Goal: Contribute content: Add original content to the website for others to see

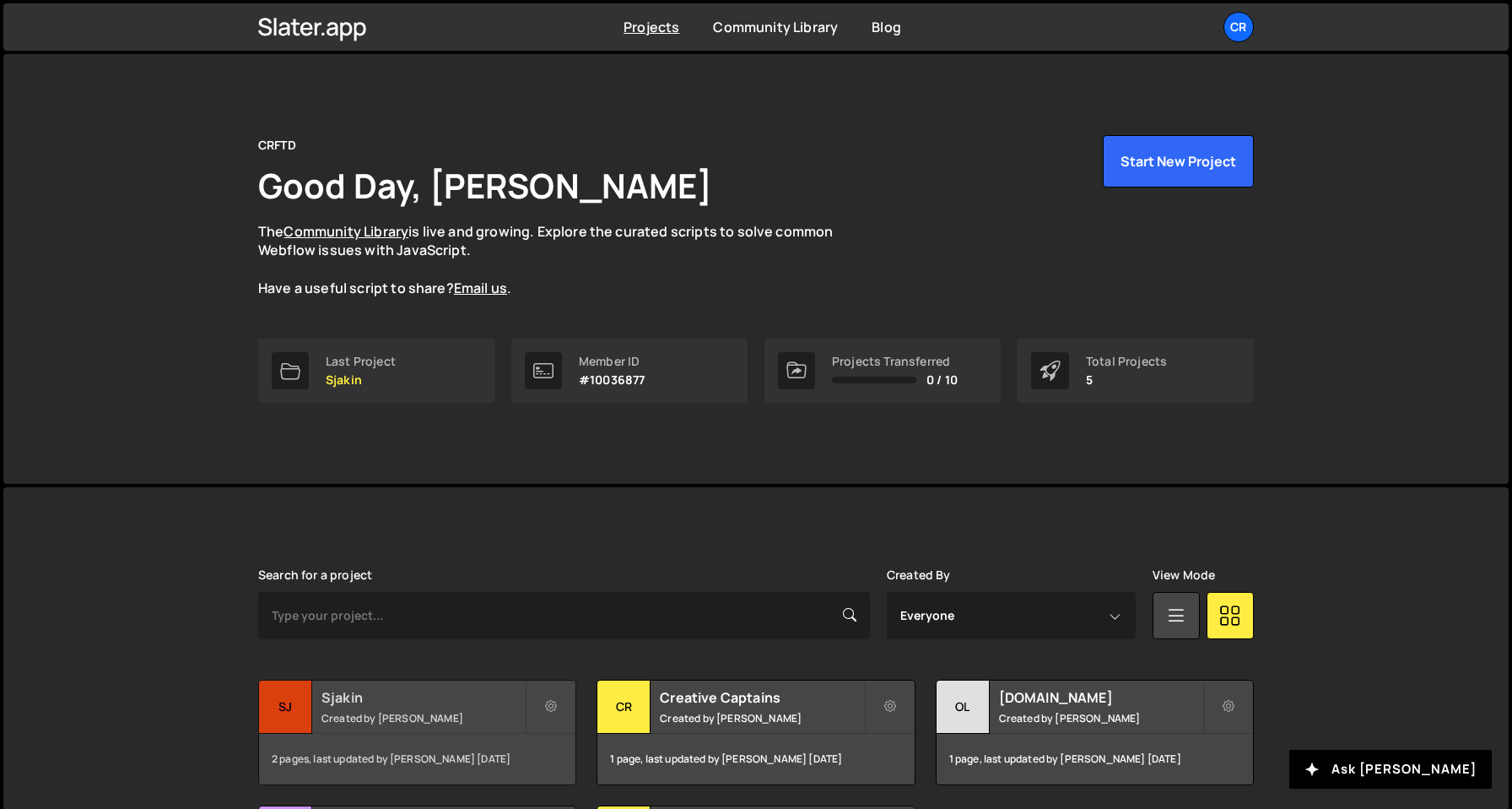
click at [432, 745] on div "2 pages, last updated by Olav Sajtos 5 months ago" at bounding box center [418, 758] width 317 height 51
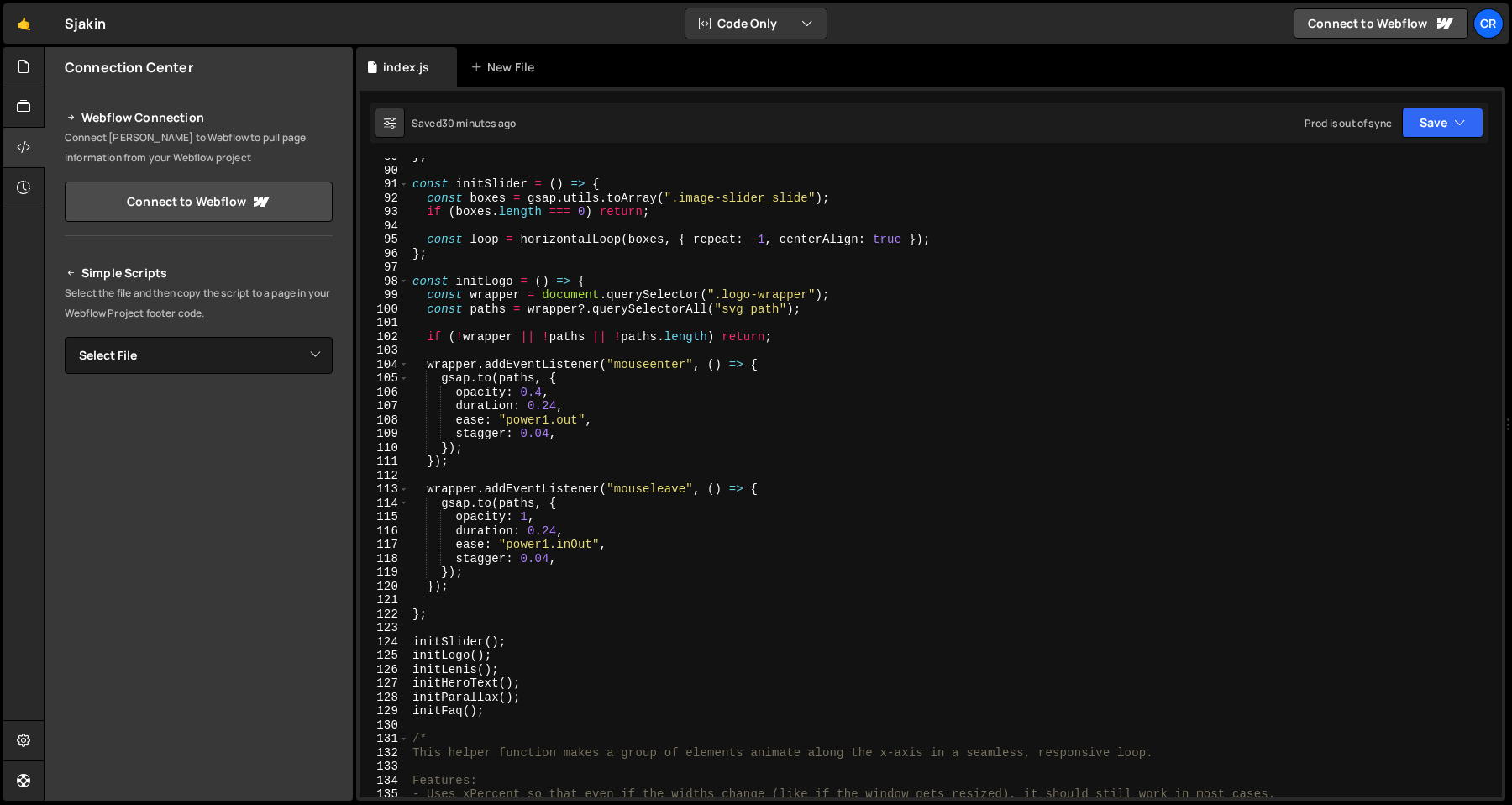
scroll to position [1419, 0]
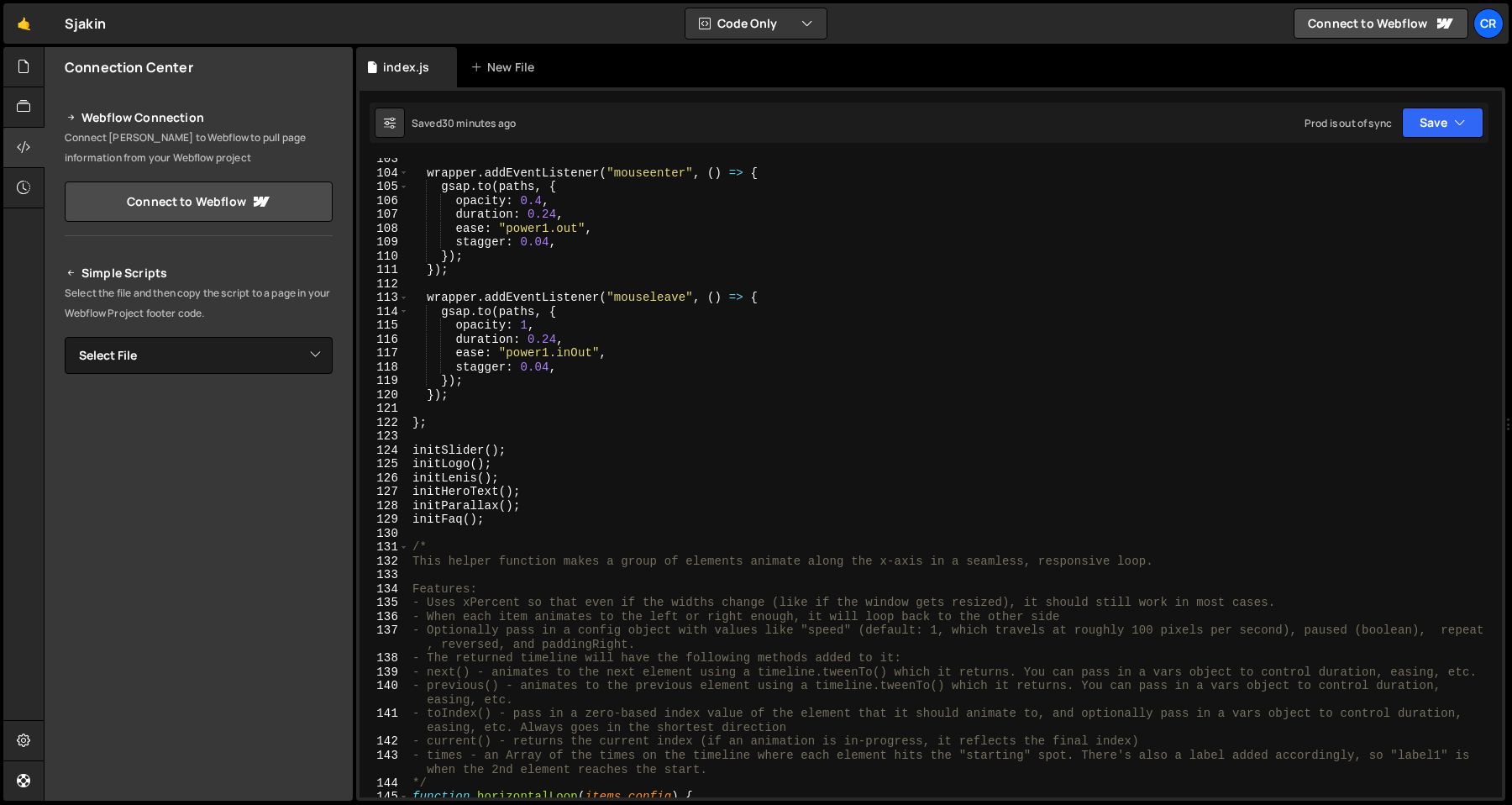
click at [664, 406] on div "wrapper . addEventListener ( "mouseenter" , ( ) => { gsap . to ( paths , { opac…" at bounding box center [952, 485] width 1086 height 667
click at [651, 409] on div "wrapper . addEventListener ( "mouseenter" , ( ) => { gsap . to ( paths , { opac…" at bounding box center [952, 485] width 1086 height 667
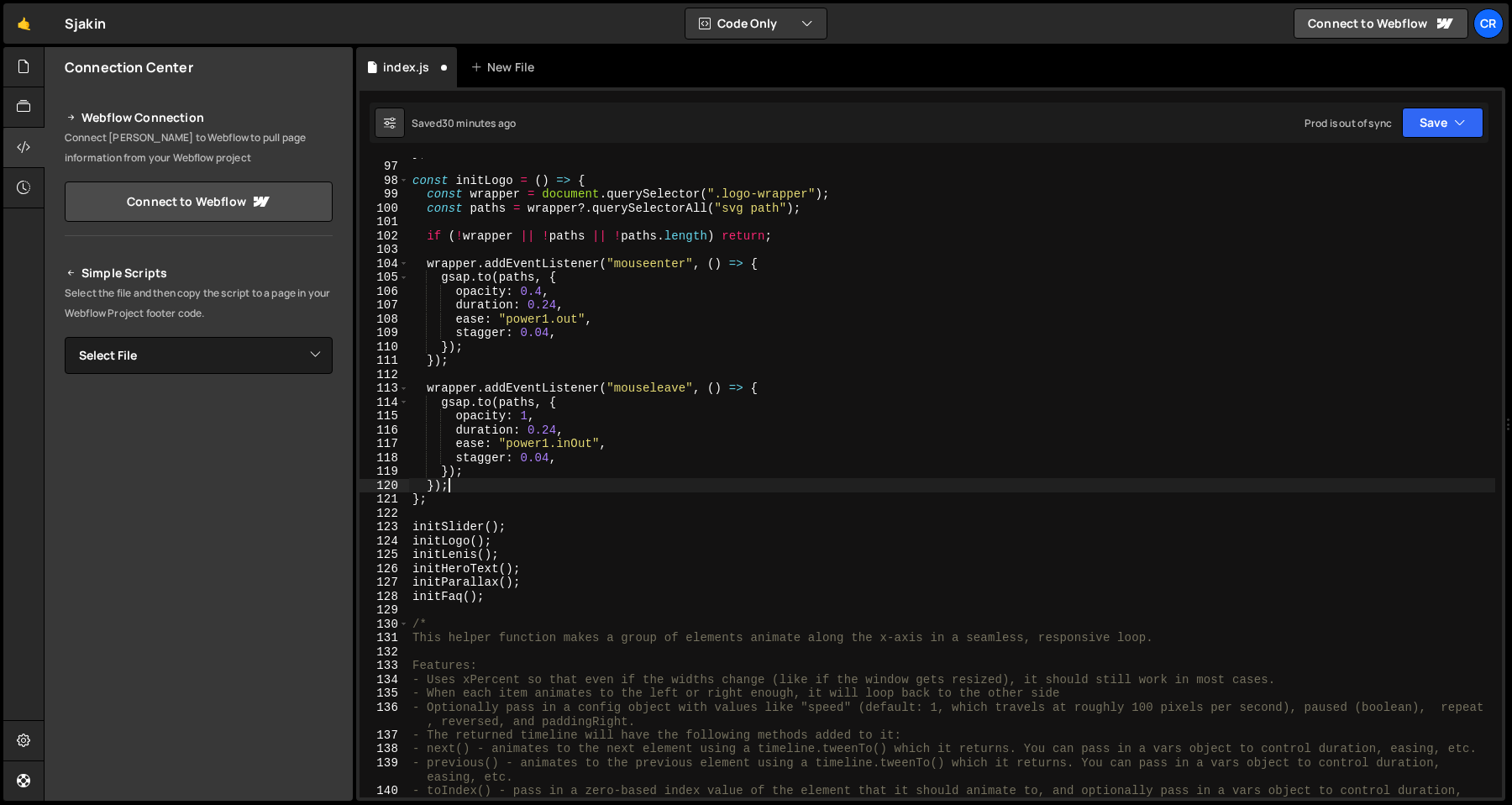
scroll to position [1265, 0]
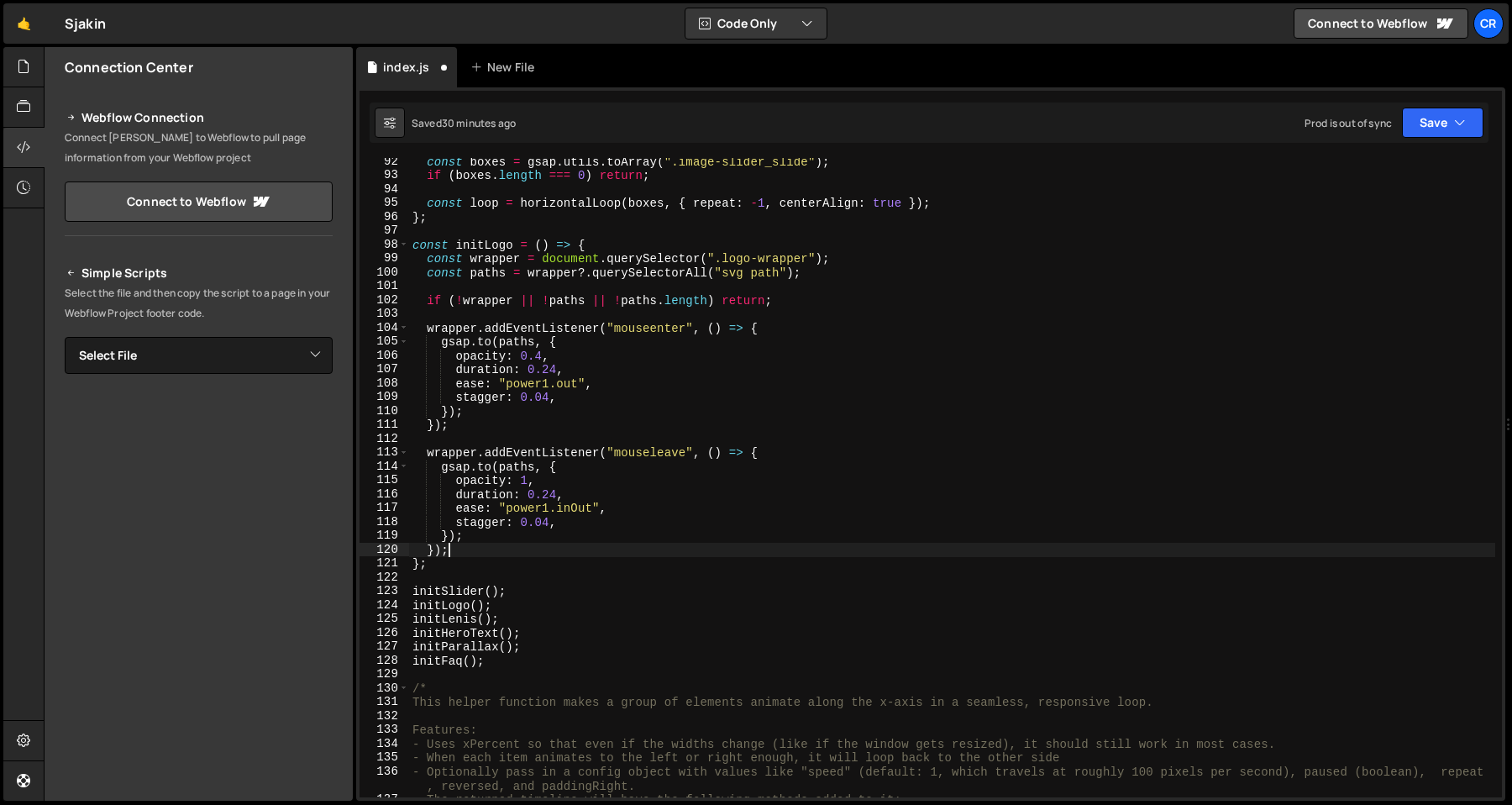
click at [570, 562] on div "const boxes = gsap . utils . toArray ( ".image-slider_slide" ) ; if ( boxes . l…" at bounding box center [952, 488] width 1086 height 667
type textarea "};"
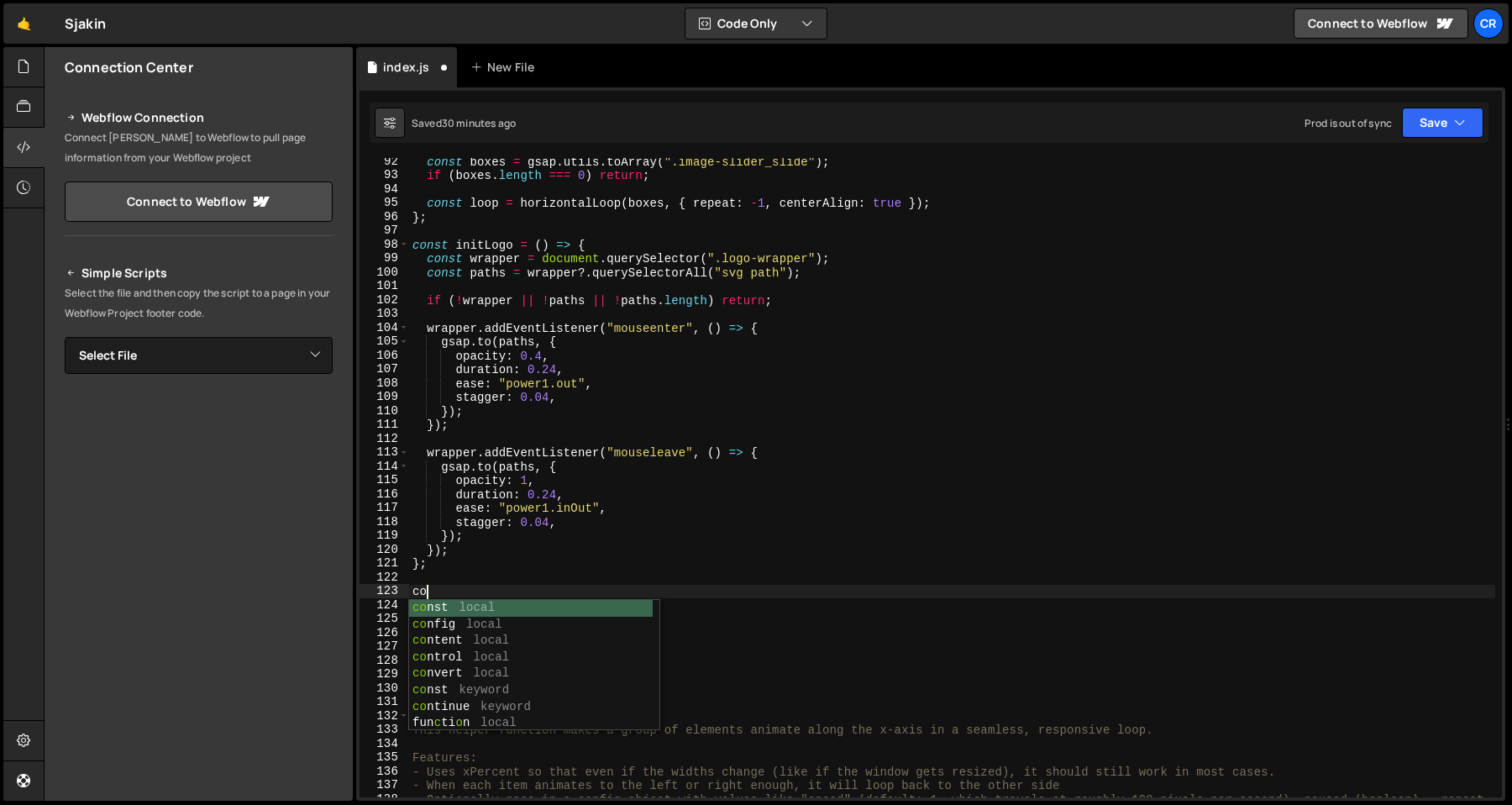
scroll to position [0, 0]
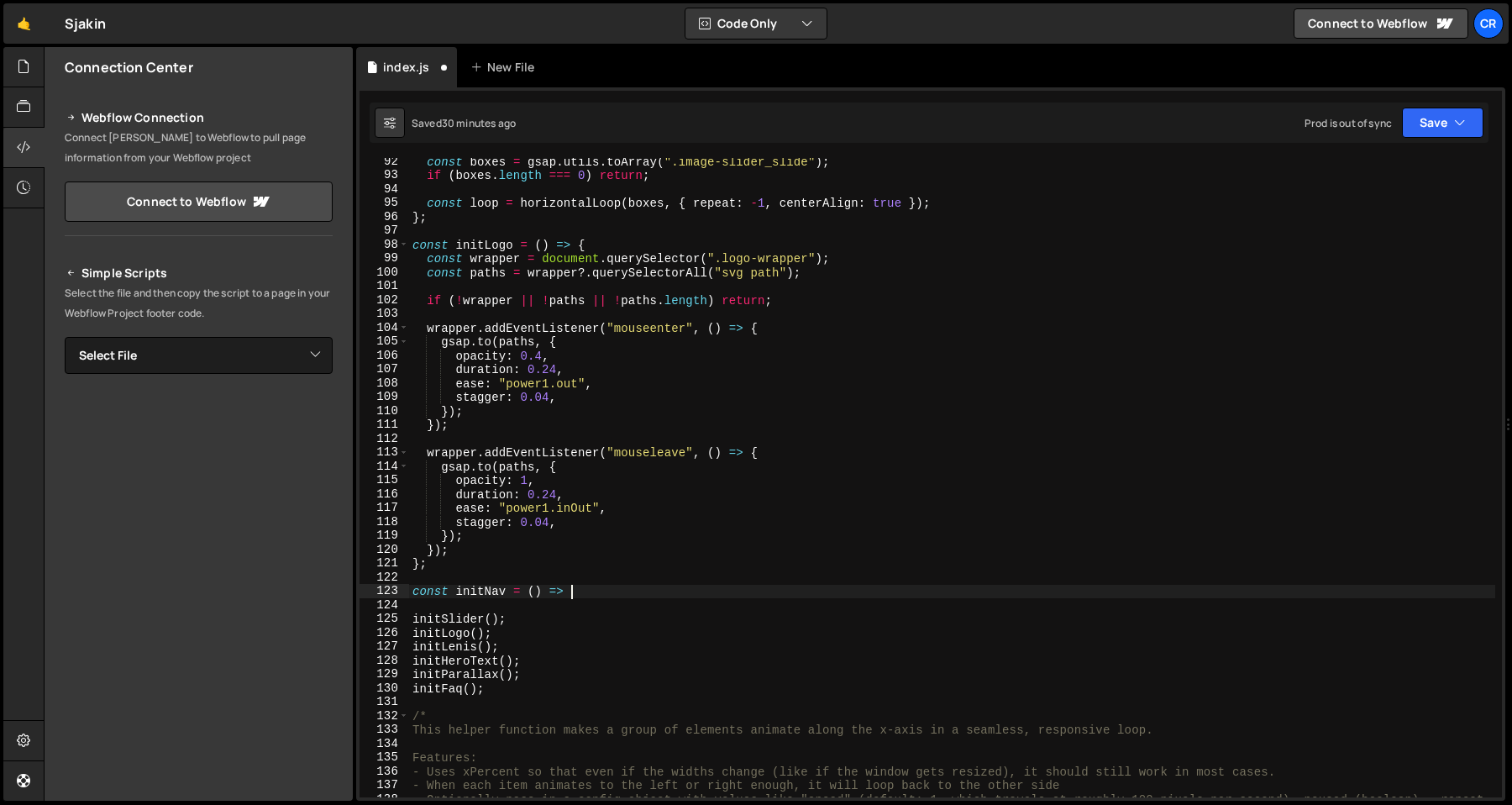
type textarea "const initNav = () => {"
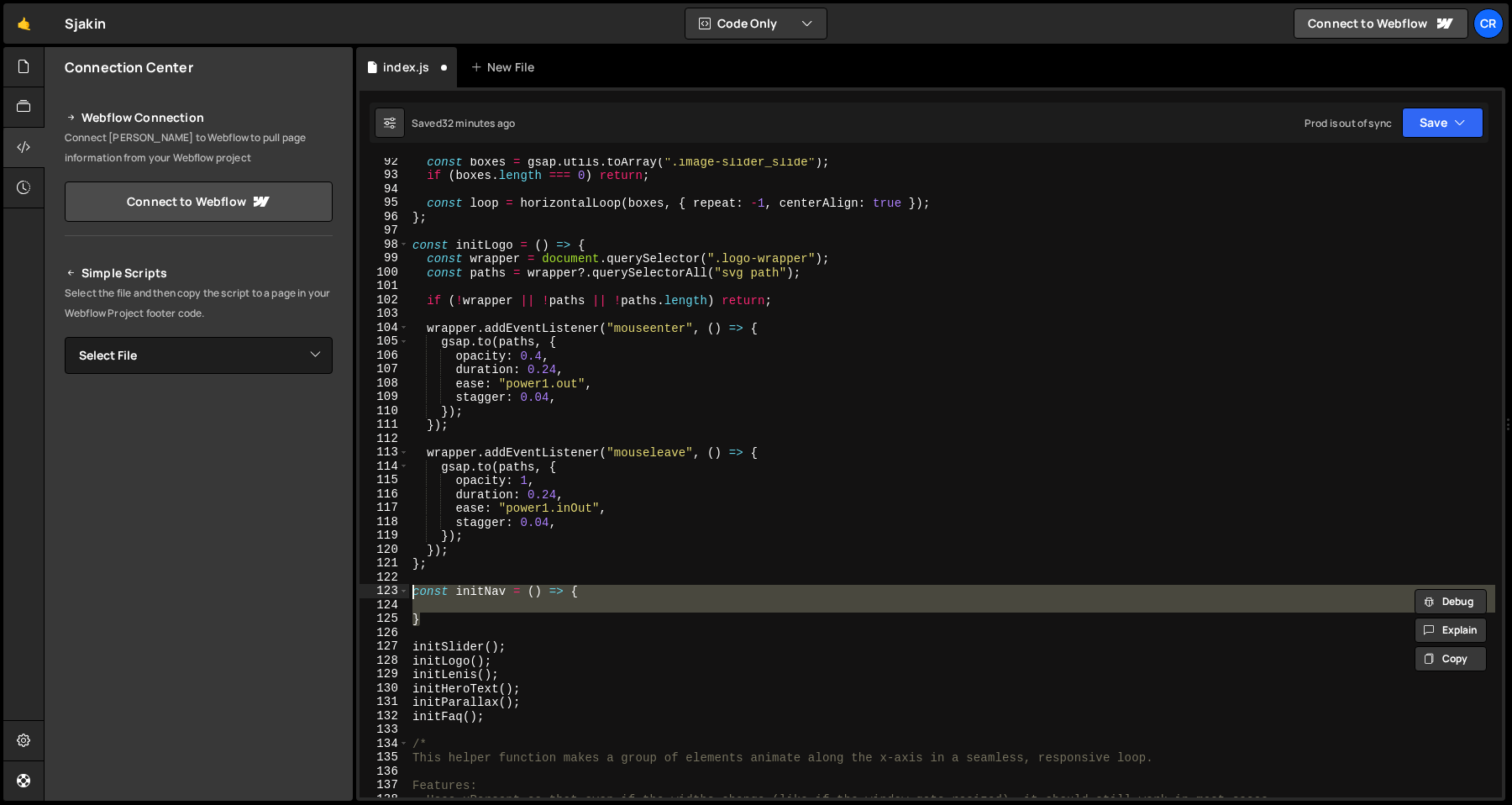
type textarea "const initNav = () => {"
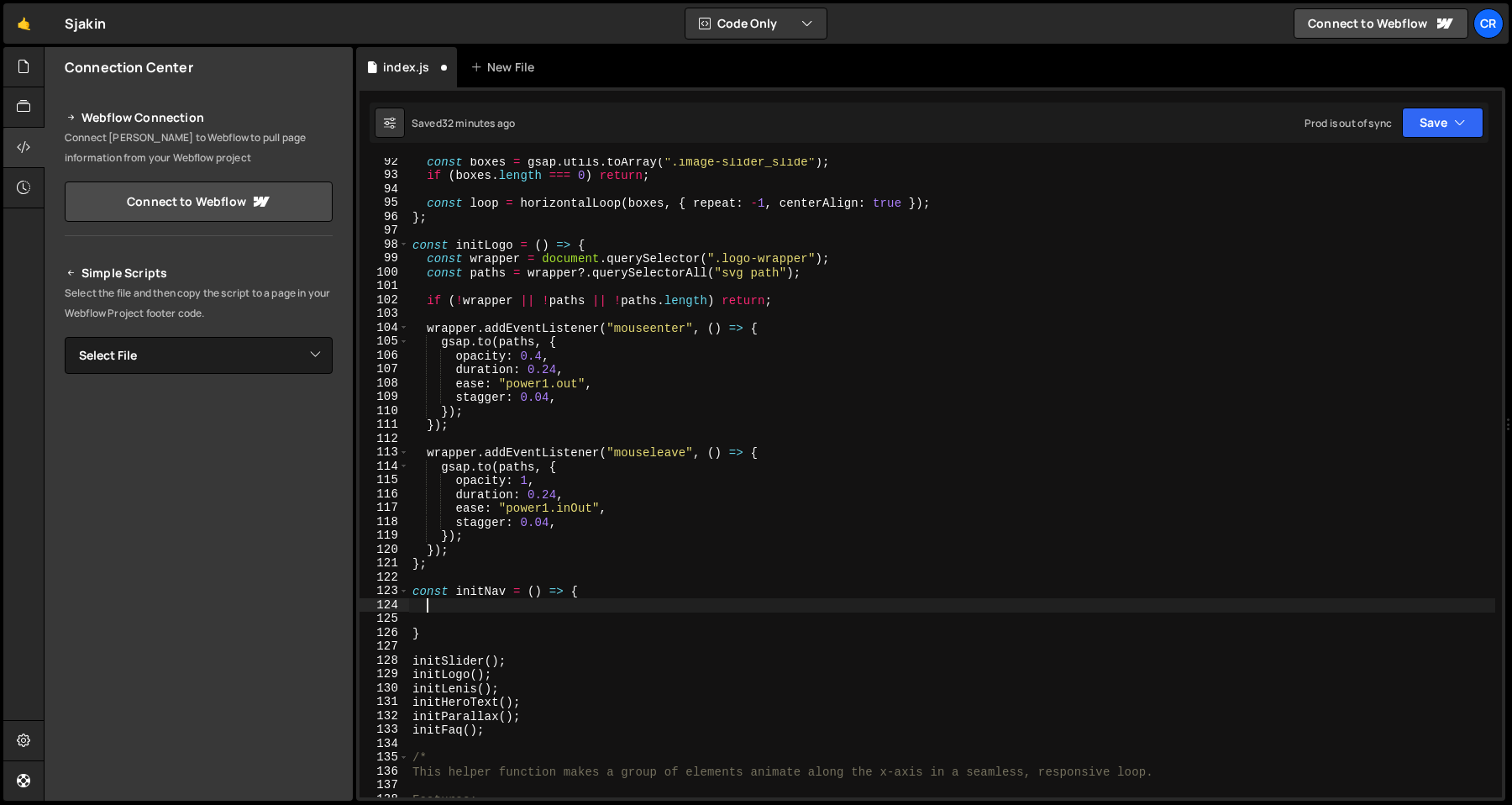
paste textarea "});"
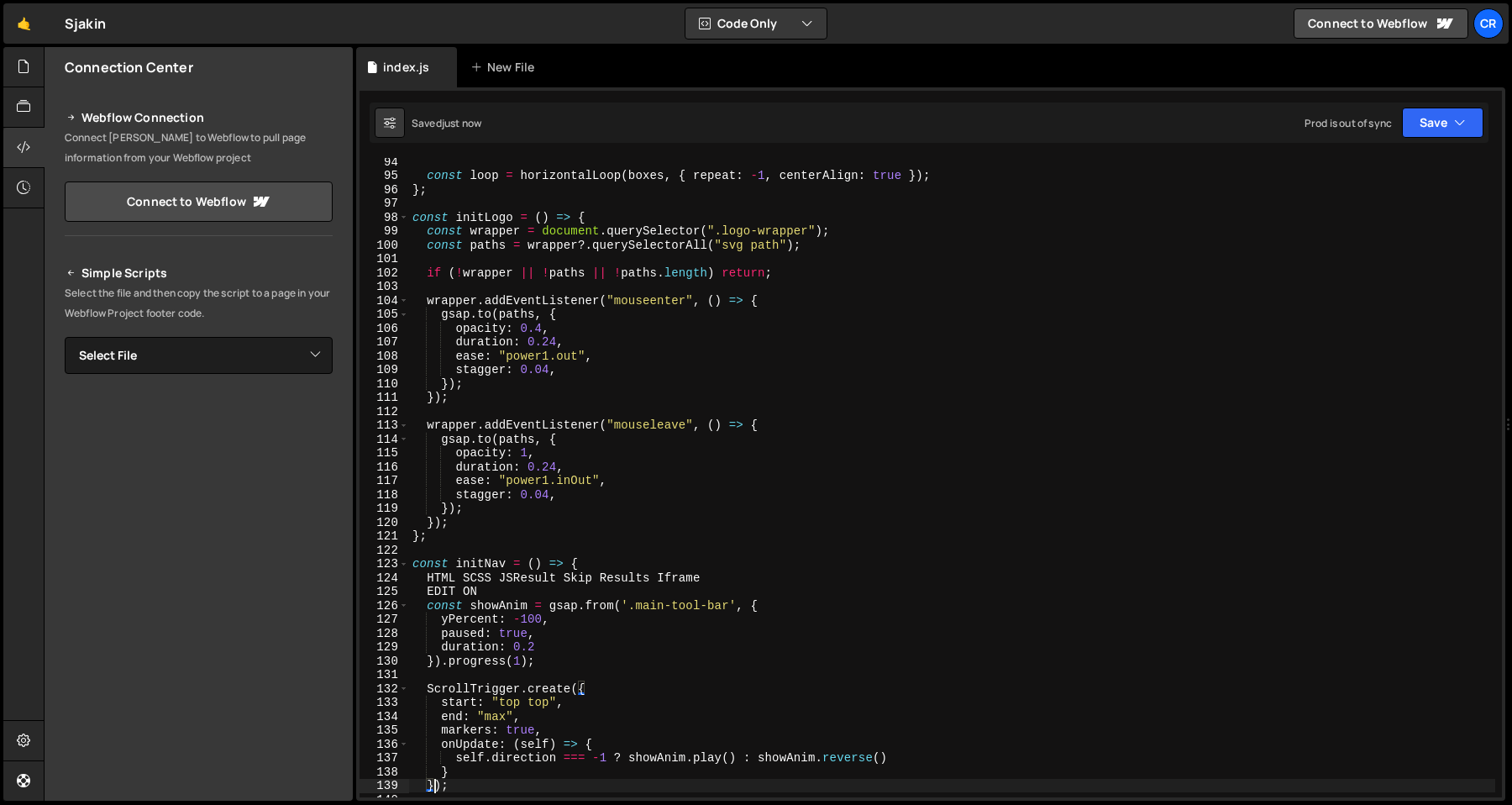
scroll to position [1391, 0]
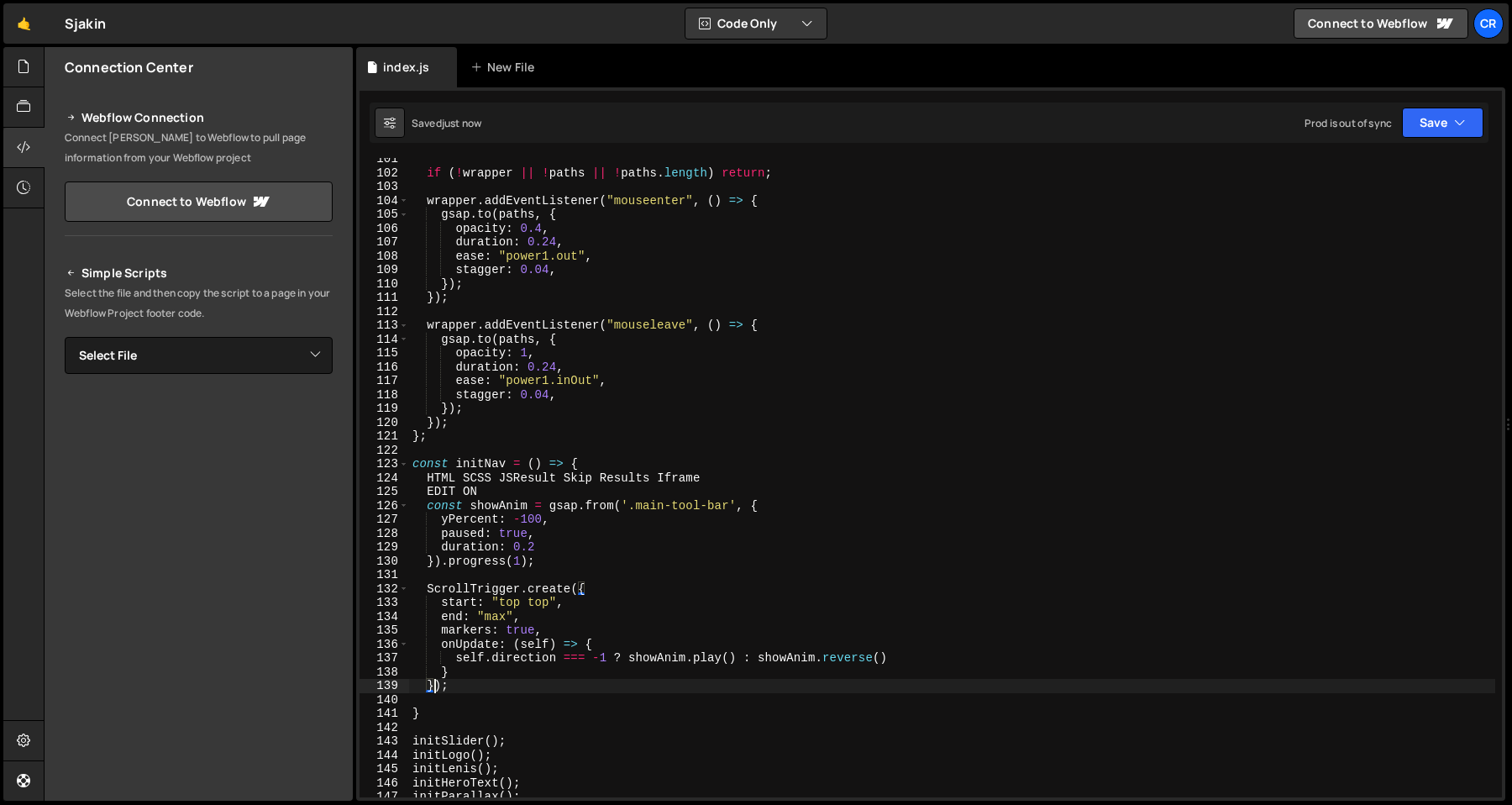
click at [732, 472] on div "if ( ! wrapper || ! paths || ! paths . length ) return ; wrapper . addEventList…" at bounding box center [952, 485] width 1086 height 667
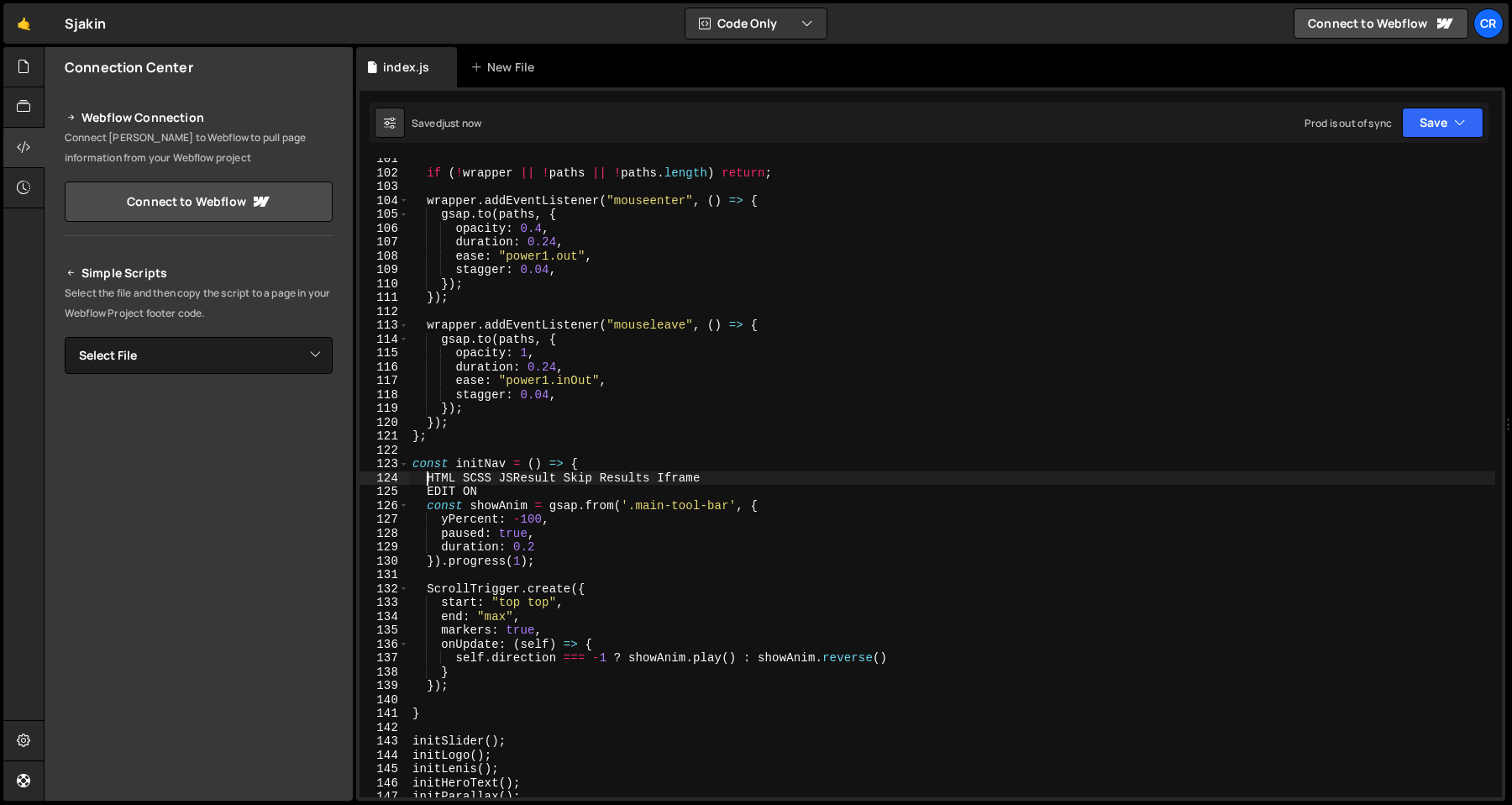
type textarea "HTML SCSS JSResult Skip Results Iframe EDIT ON"
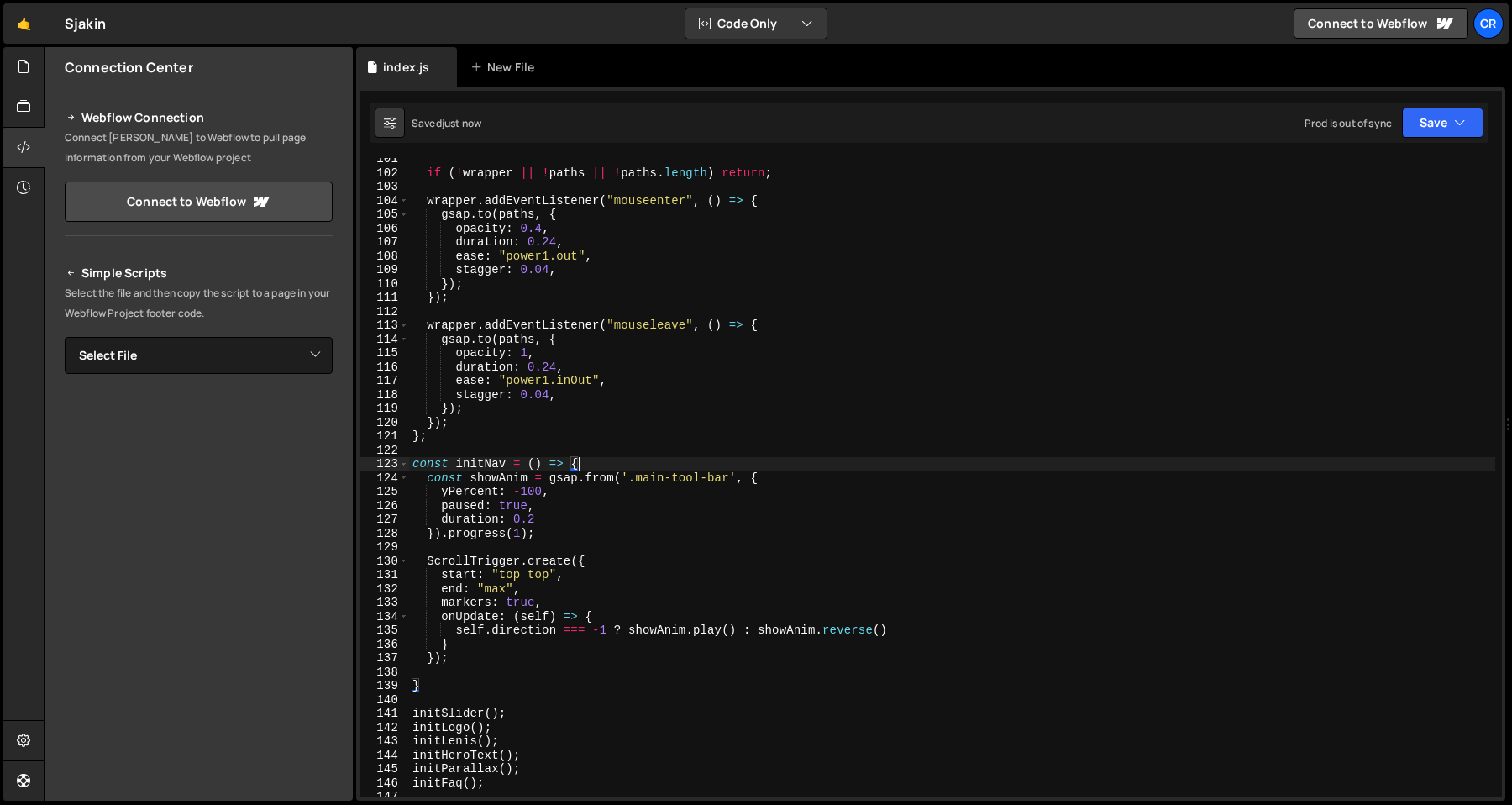
click at [525, 744] on div "if ( ! wrapper || ! paths || ! paths . length ) return ; wrapper . addEventList…" at bounding box center [952, 485] width 1086 height 667
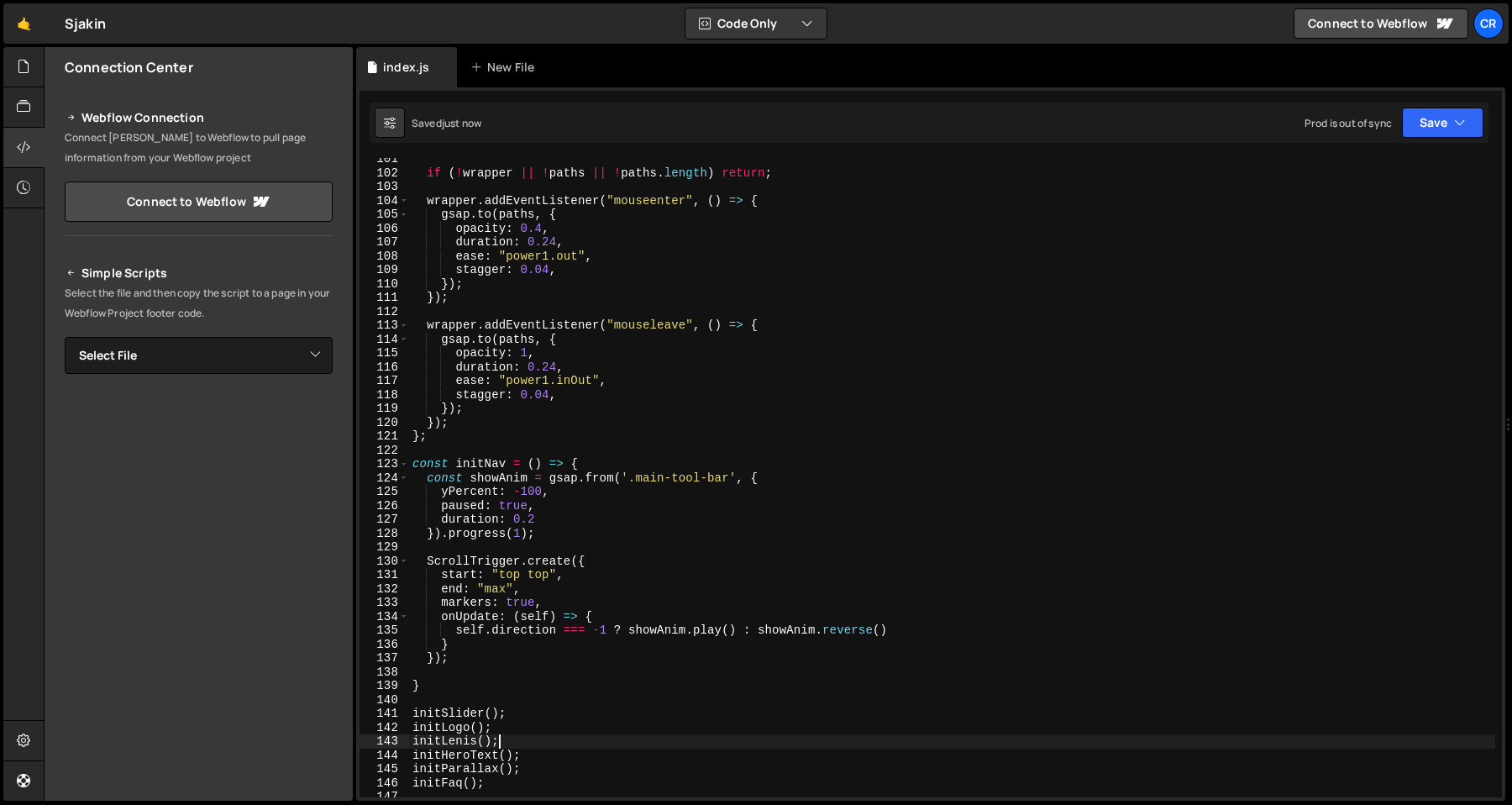
click at [550, 712] on div "if ( ! wrapper || ! paths || ! paths . length ) return ; wrapper . addEventList…" at bounding box center [952, 485] width 1086 height 667
click at [572, 685] on div "if ( ! wrapper || ! paths || ! paths . length ) return ; wrapper . addEventList…" at bounding box center [952, 485] width 1086 height 667
type textarea "}"
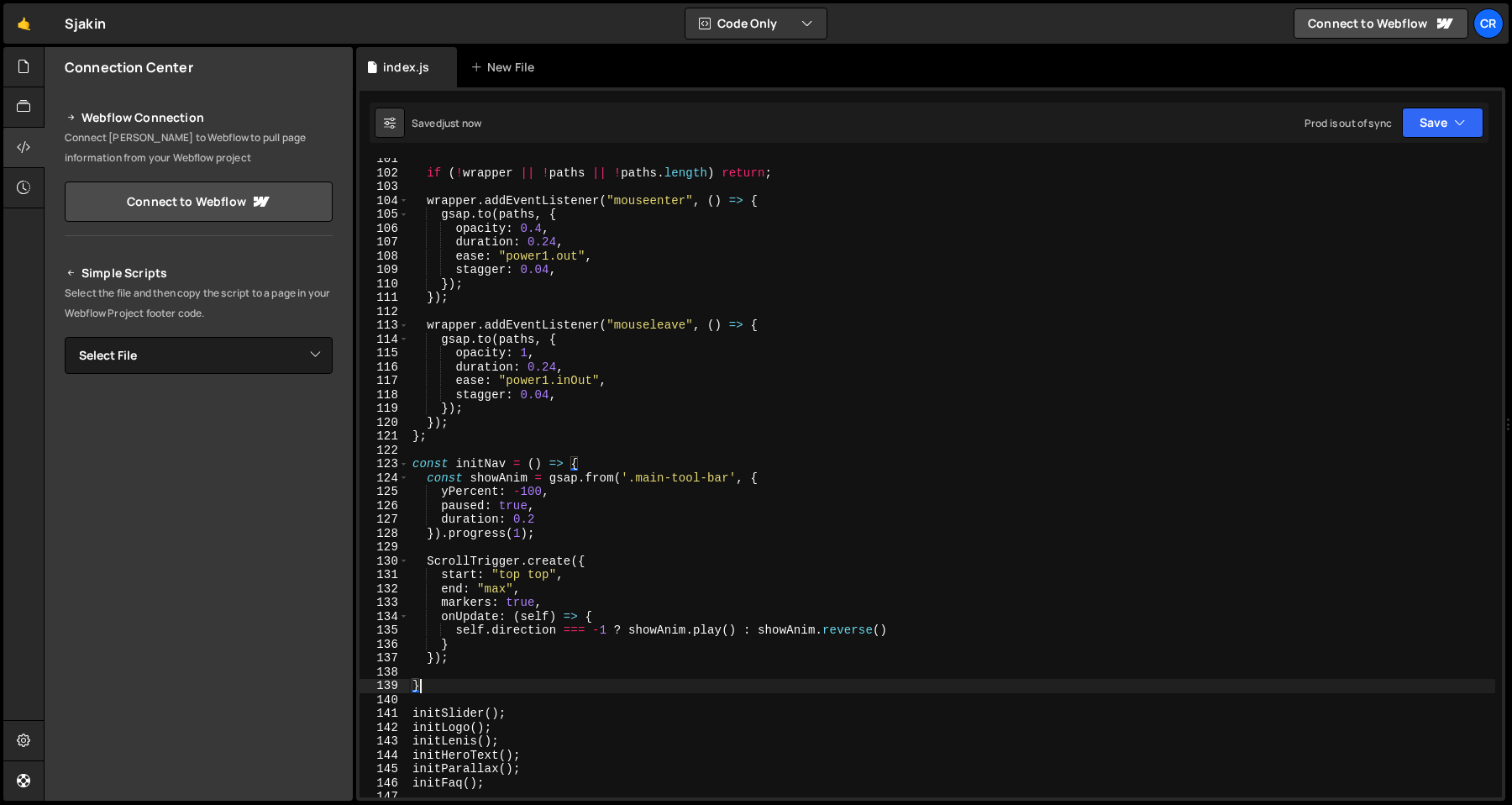
click at [584, 680] on div "if ( ! wrapper || ! paths || ! paths . length ) return ; wrapper . addEventList…" at bounding box center [952, 485] width 1086 height 667
click at [588, 680] on div "if ( ! wrapper || ! paths || ! paths . length ) return ; wrapper . addEventList…" at bounding box center [952, 485] width 1086 height 667
click at [598, 671] on div "if ( ! wrapper || ! paths || ! paths . length ) return ; wrapper . addEventList…" at bounding box center [952, 485] width 1086 height 667
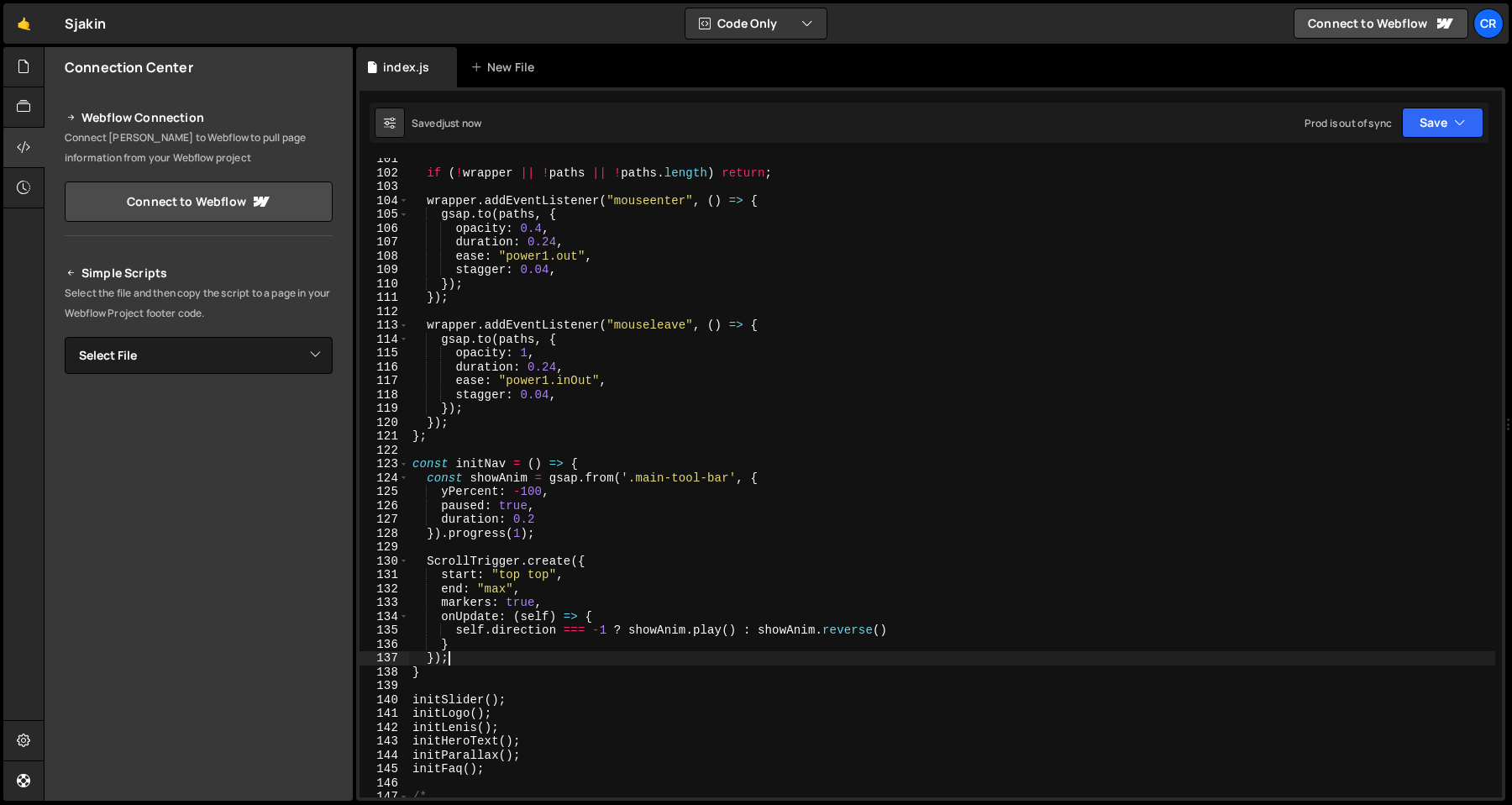
click at [747, 609] on div "if ( ! wrapper || ! paths || ! paths . length ) return ; wrapper . addEventList…" at bounding box center [952, 485] width 1086 height 667
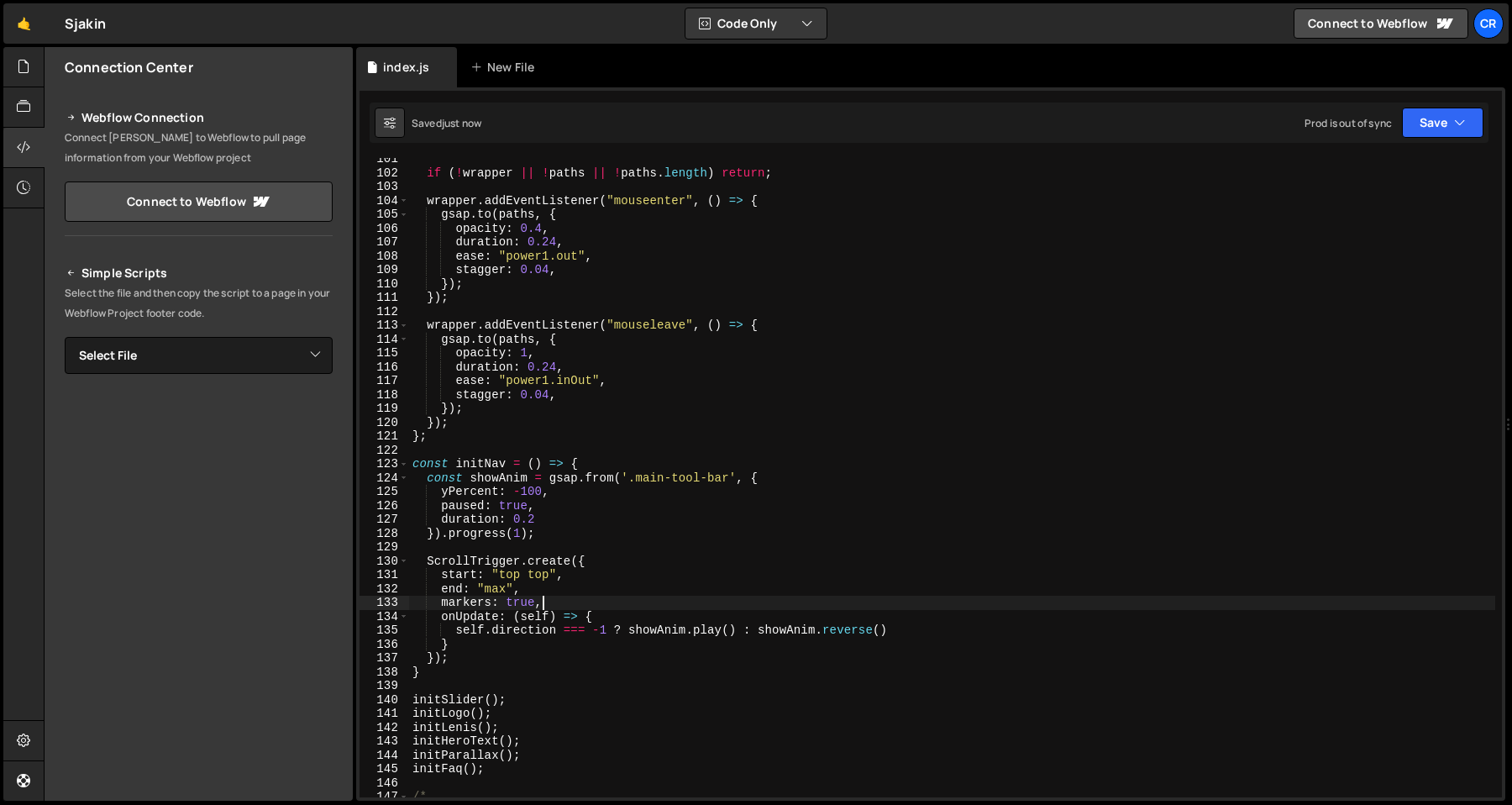
click at [786, 571] on div "if ( ! wrapper || ! paths || ! paths . length ) return ; wrapper . addEventList…" at bounding box center [952, 485] width 1086 height 667
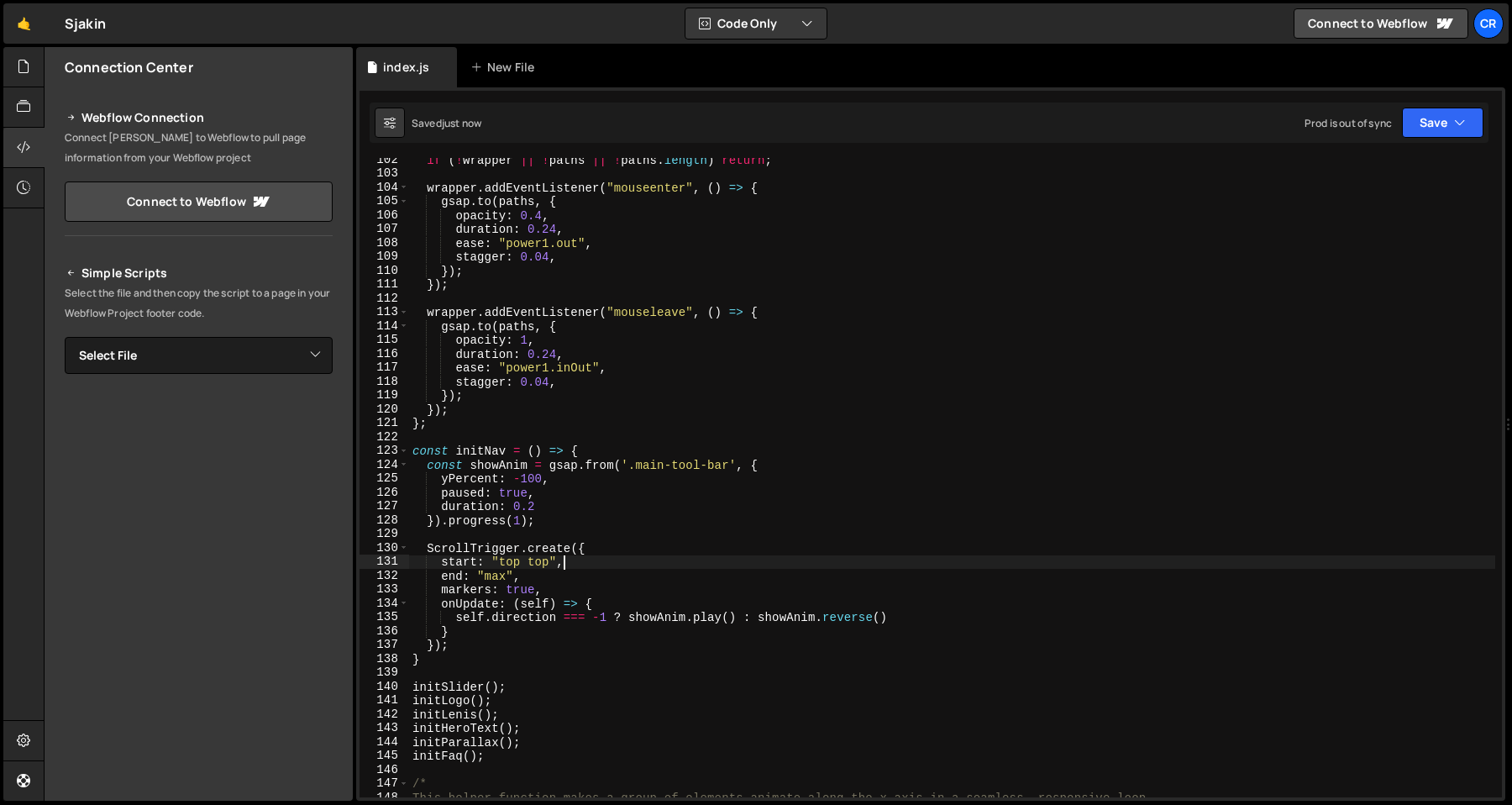
scroll to position [1405, 0]
click at [553, 745] on div "if ( ! wrapper || ! paths || ! paths . length ) return ; wrapper . addEventList…" at bounding box center [952, 486] width 1086 height 667
click at [549, 748] on div "if ( ! wrapper || ! paths || ! paths . length ) return ; wrapper . addEventList…" at bounding box center [952, 486] width 1086 height 667
click at [548, 749] on div "if ( ! wrapper || ! paths || ! paths . length ) return ; wrapper . addEventList…" at bounding box center [952, 486] width 1086 height 667
type textarea "initFaq();"
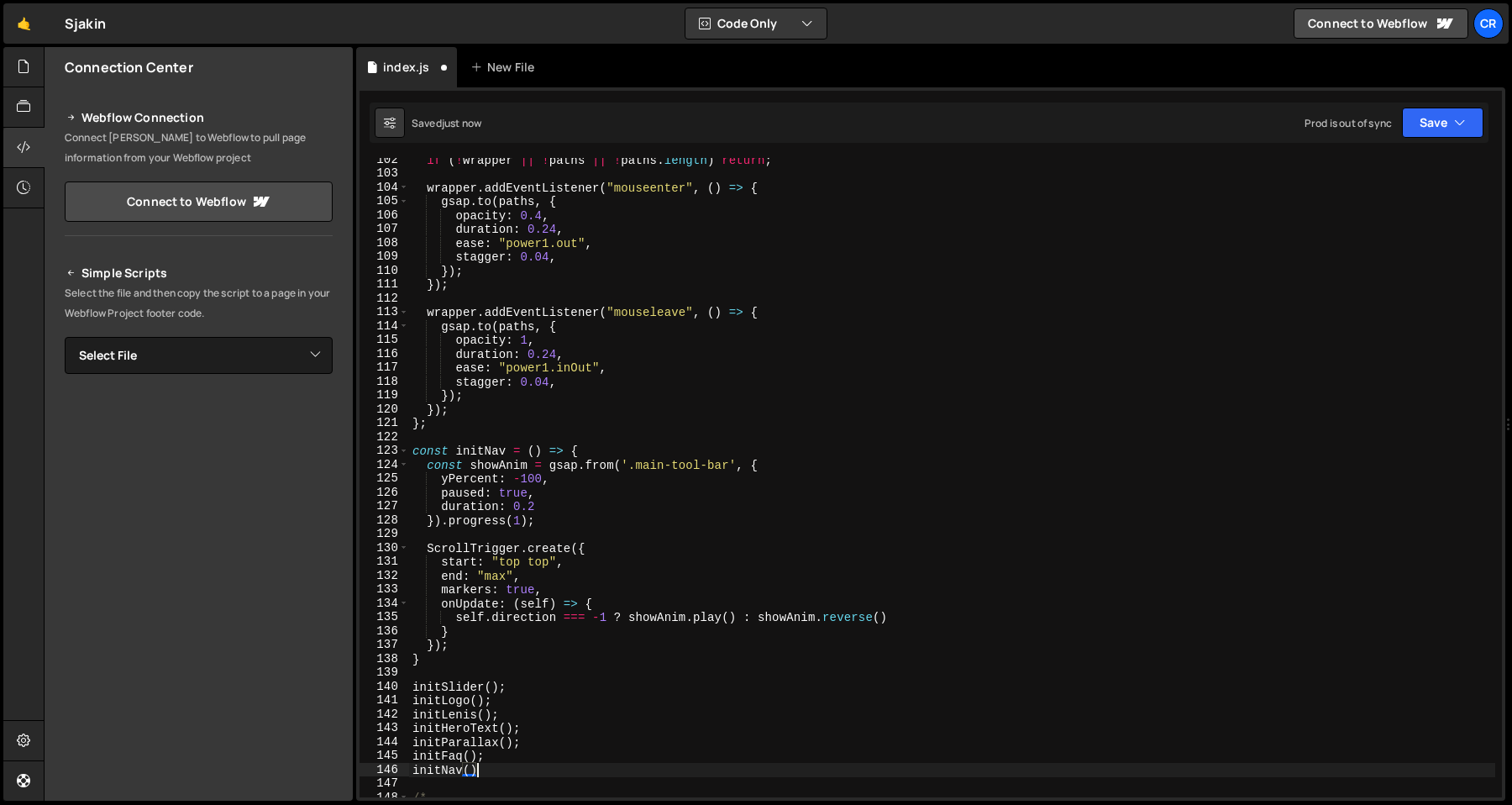
scroll to position [0, 4]
click at [591, 723] on div "if ( ! wrapper || ! paths || ! paths . length ) return ; wrapper . addEventList…" at bounding box center [952, 486] width 1086 height 667
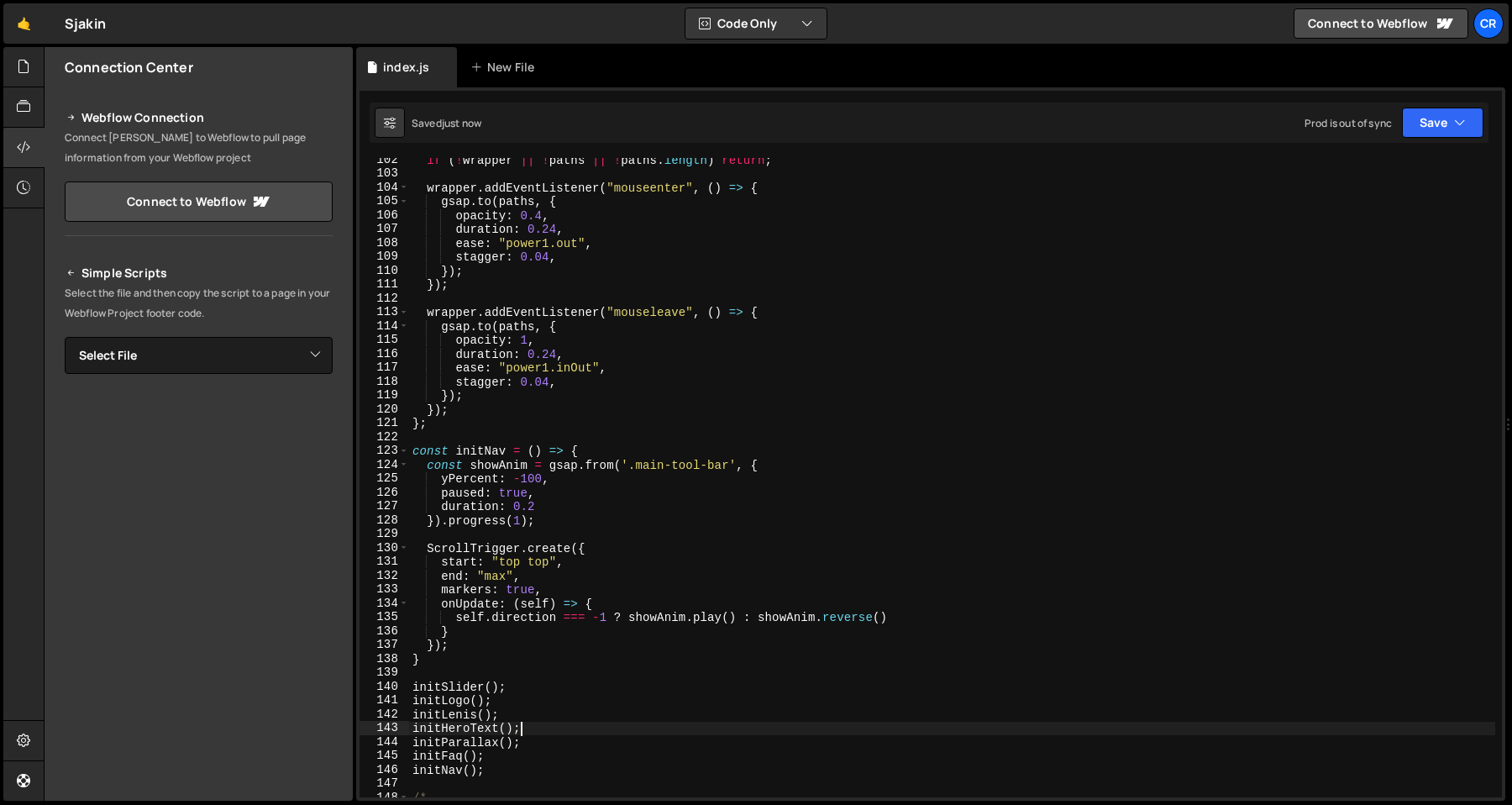
click at [640, 506] on div "if ( ! wrapper || ! paths || ! paths . length ) return ; wrapper . addEventList…" at bounding box center [952, 486] width 1086 height 667
type textarea "duration: 0.2"
click at [645, 434] on div "if ( ! wrapper || ! paths || ! paths . length ) return ; wrapper . addEventList…" at bounding box center [952, 486] width 1086 height 667
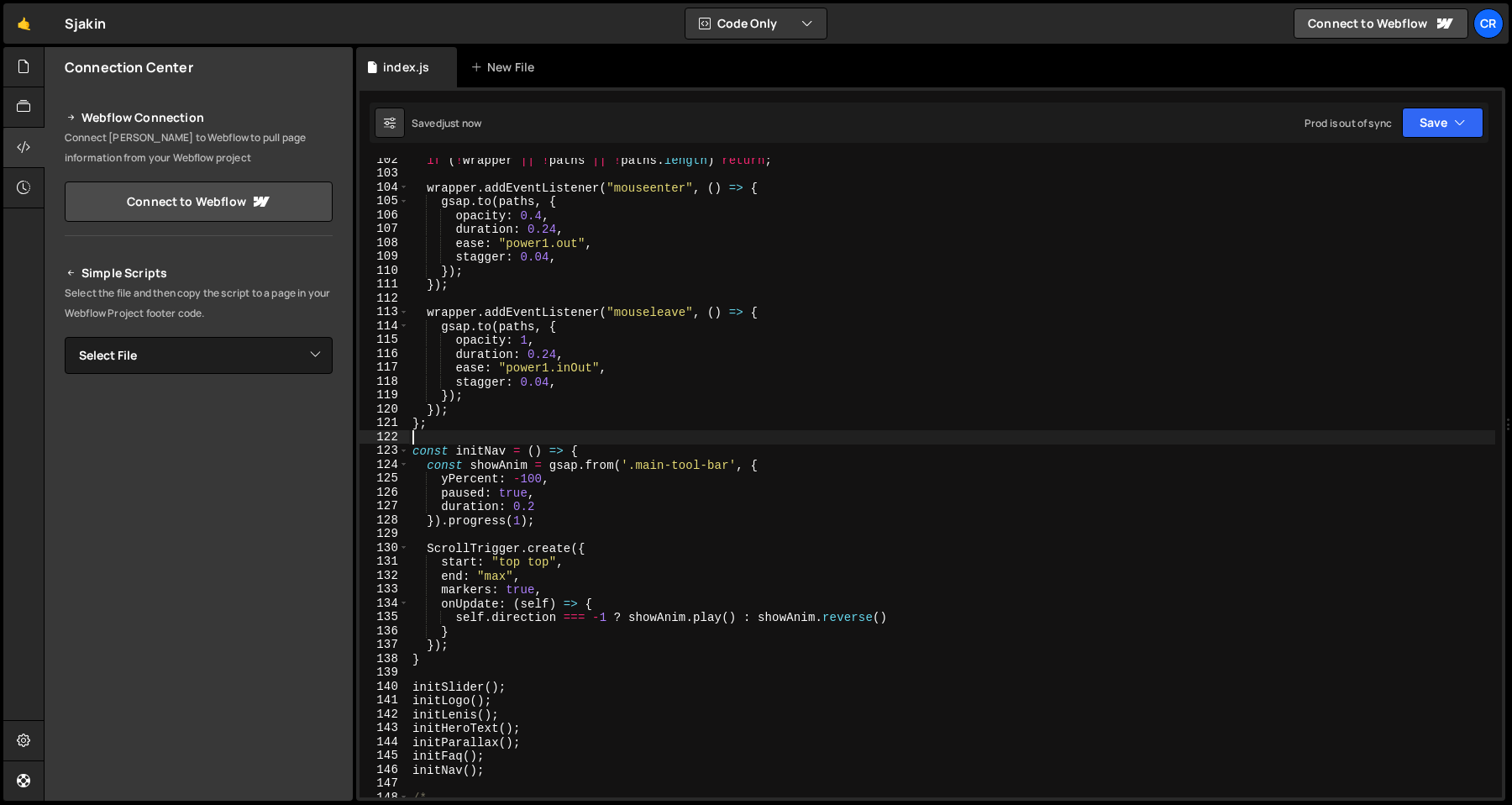
scroll to position [0, 0]
click at [648, 450] on div "if ( ! wrapper || ! paths || ! paths . length ) return ; wrapper . addEventList…" at bounding box center [952, 486] width 1086 height 667
click at [661, 490] on div "if ( ! wrapper || ! paths || ! paths . length ) return ; wrapper . addEventList…" at bounding box center [952, 486] width 1086 height 667
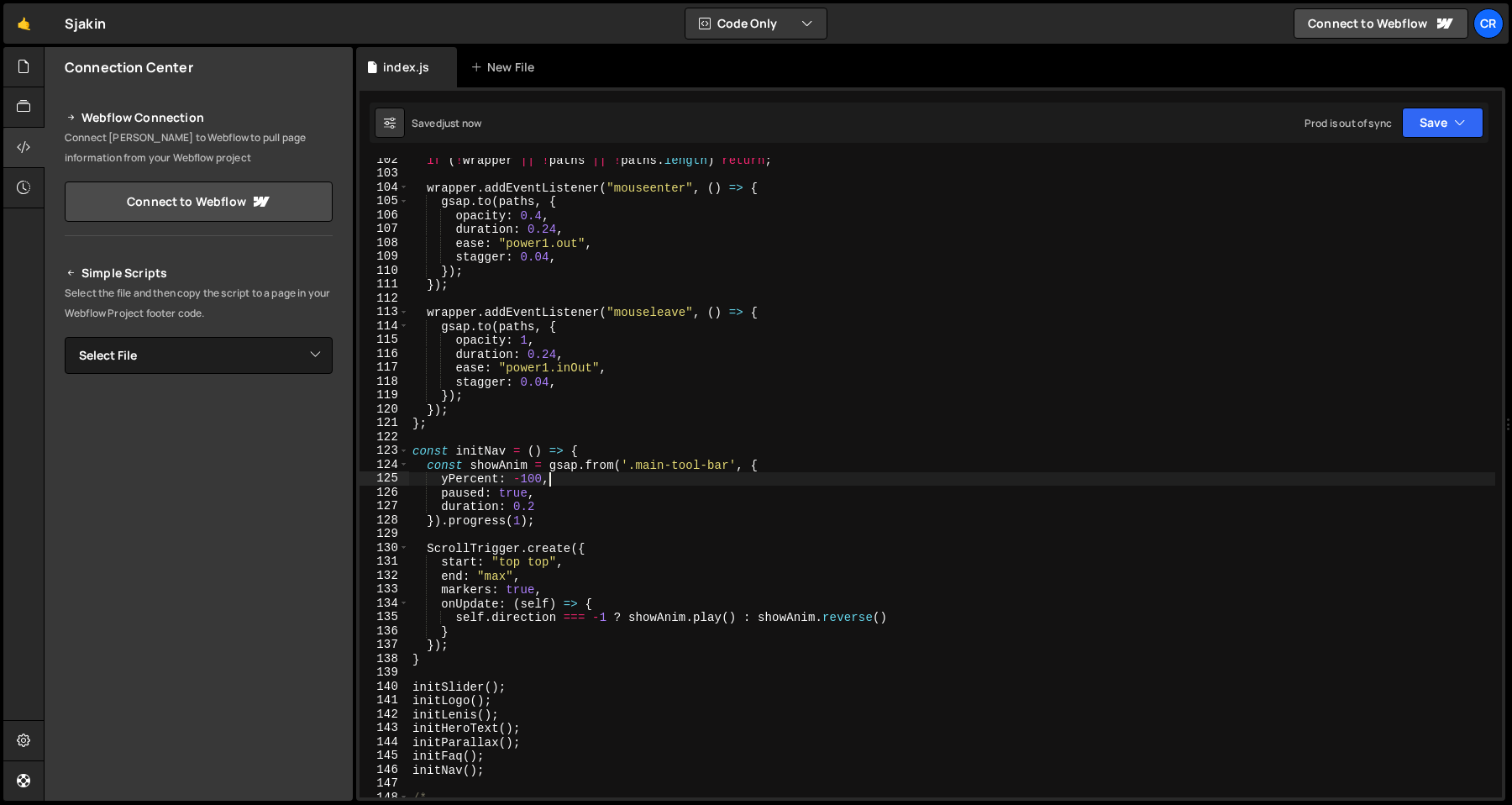
click at [686, 474] on div "if ( ! wrapper || ! paths || ! paths . length ) return ; wrapper . addEventList…" at bounding box center [952, 486] width 1086 height 667
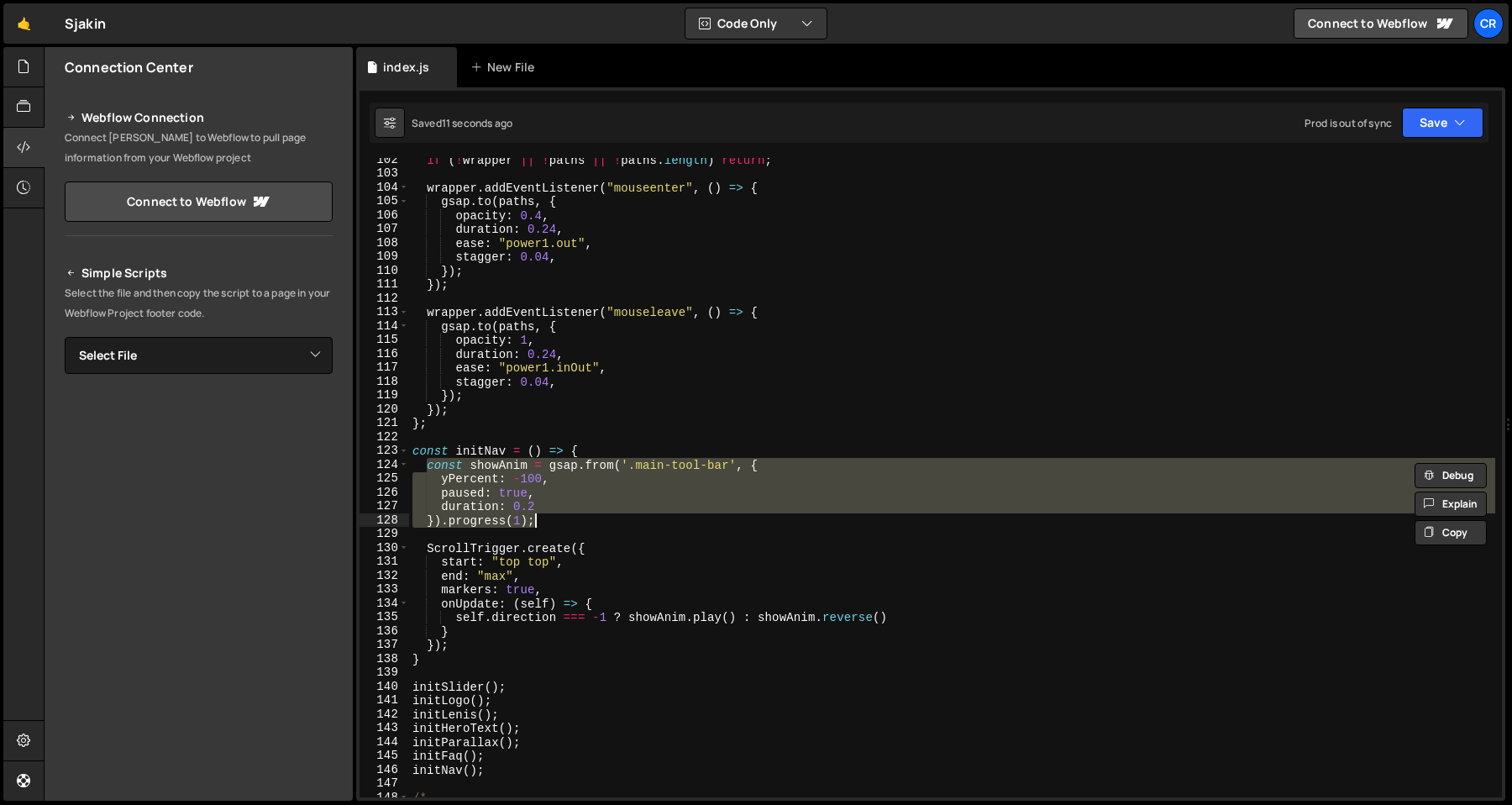
type textarea "// duration: 0.2 // }).progress(1);"
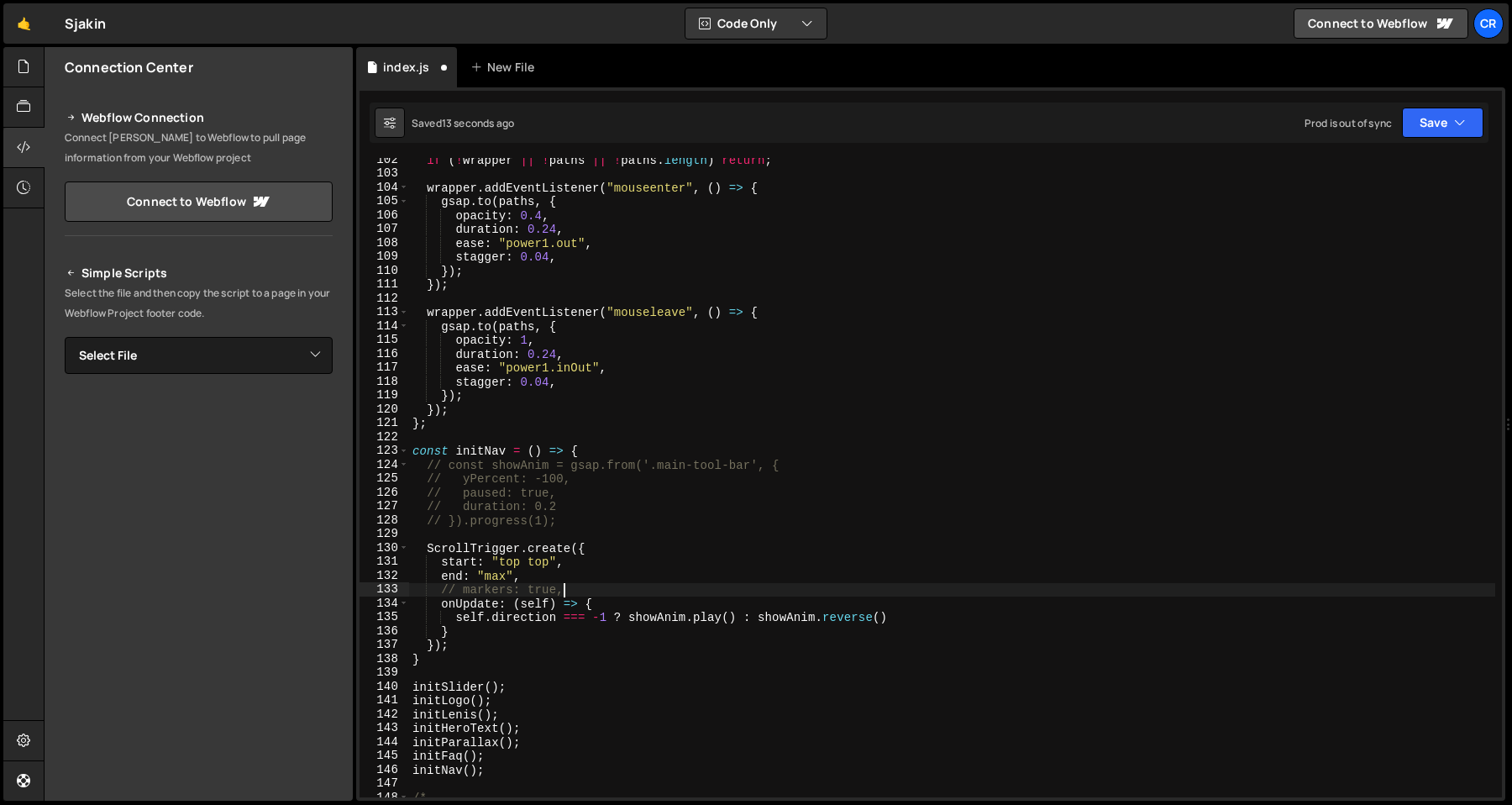
click at [676, 491] on div "if ( ! wrapper || ! paths || ! paths . length ) return ; wrapper . addEventList…" at bounding box center [952, 486] width 1086 height 667
click at [668, 545] on div "if ( ! wrapper || ! paths || ! paths . length ) return ; wrapper . addEventList…" at bounding box center [952, 486] width 1086 height 667
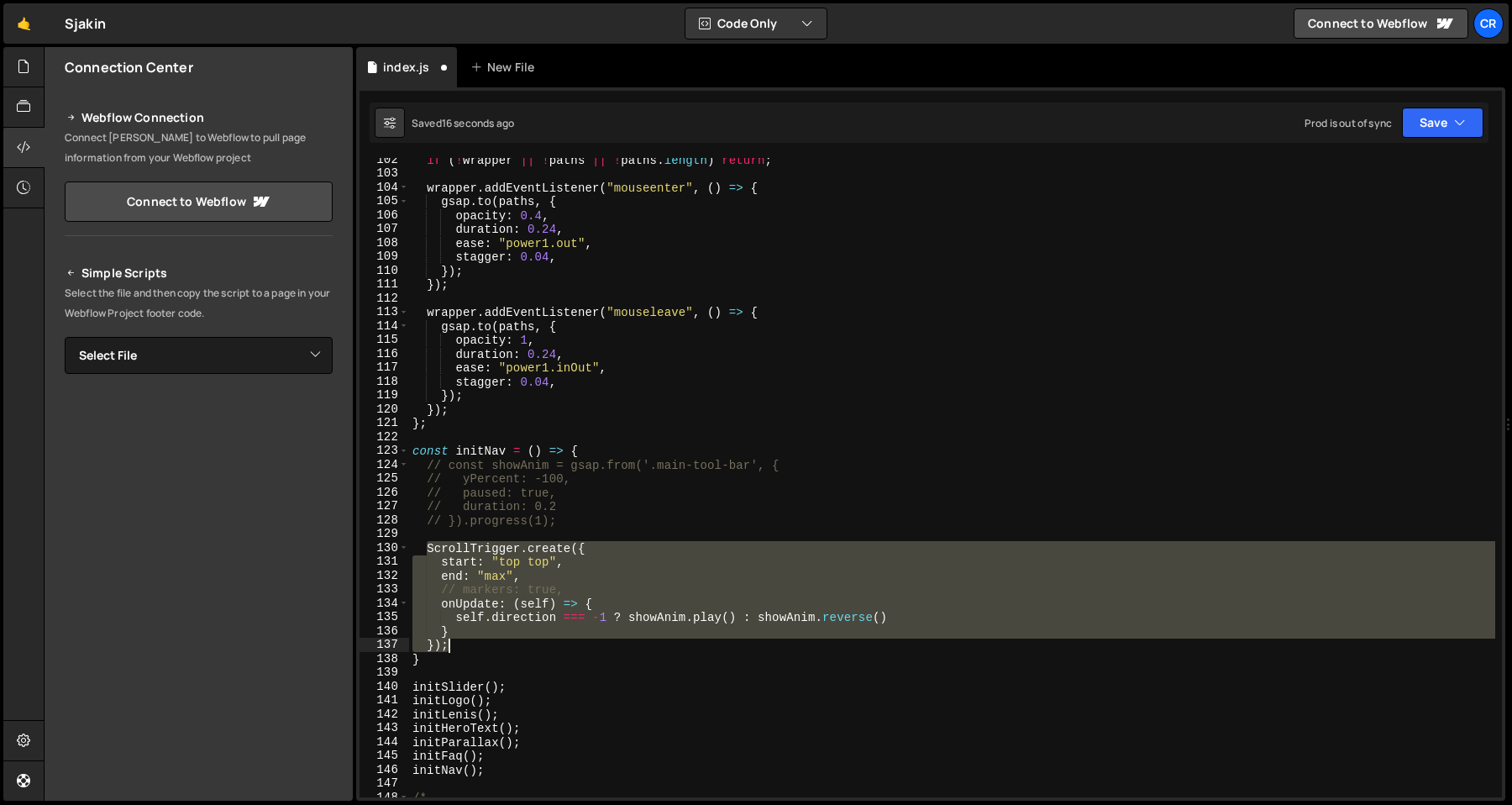
drag, startPoint x: 424, startPoint y: 550, endPoint x: 490, endPoint y: 639, distance: 110.8
click at [490, 639] on div "if ( ! wrapper || ! paths || ! paths . length ) return ; wrapper . addEventList…" at bounding box center [952, 486] width 1086 height 667
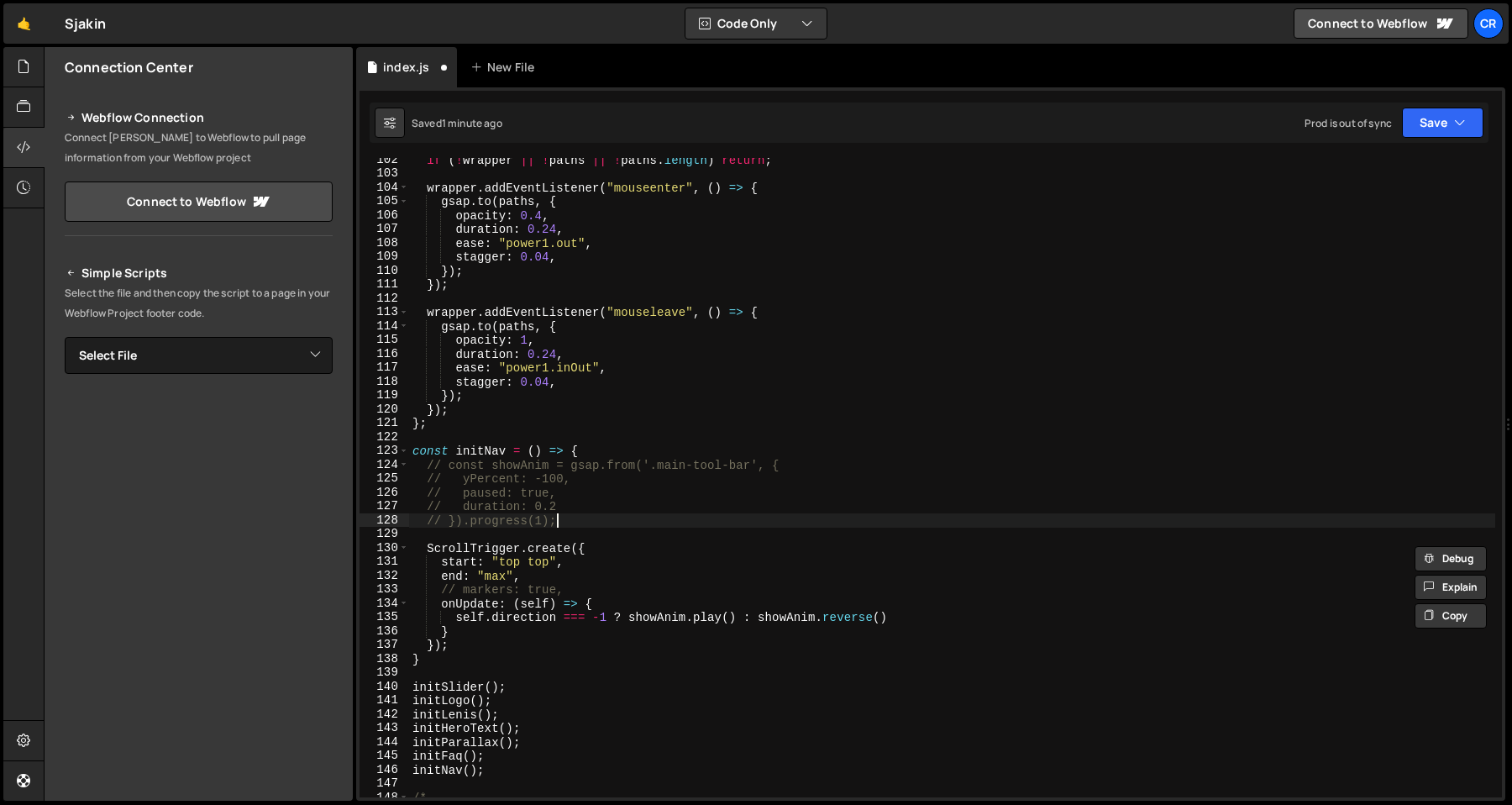
click at [590, 523] on div "if ( ! wrapper || ! paths || ! paths . length ) return ; wrapper . addEventList…" at bounding box center [952, 486] width 1086 height 667
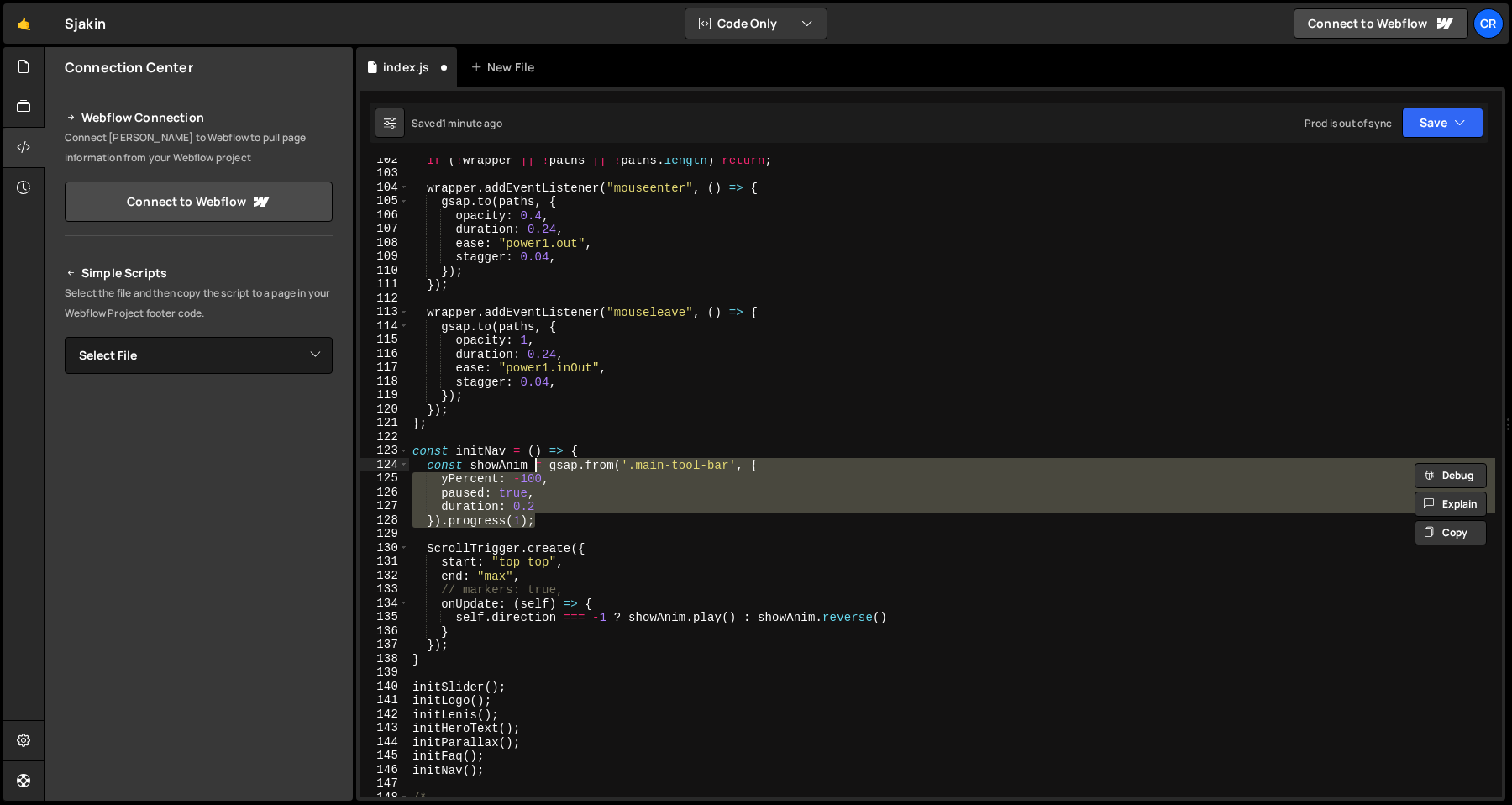
click at [681, 498] on div "if ( ! wrapper || ! paths || ! paths . length ) return ; wrapper . addEventList…" at bounding box center [952, 486] width 1086 height 667
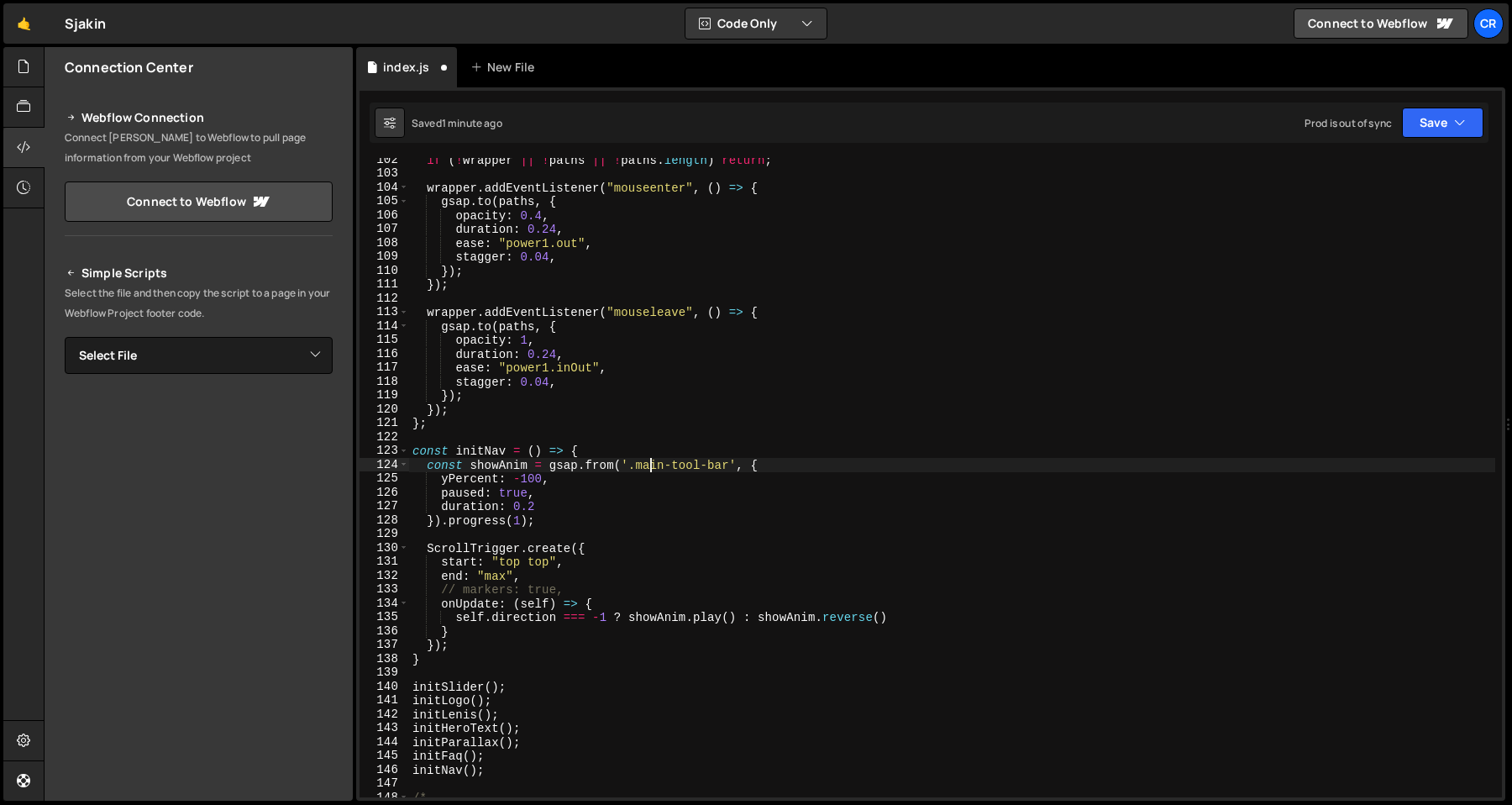
click at [653, 462] on div "if ( ! wrapper || ! paths || ! paths . length ) return ; wrapper . addEventList…" at bounding box center [952, 486] width 1086 height 667
click at [691, 430] on div "if ( ! wrapper || ! paths || ! paths . length ) return ; wrapper . addEventList…" at bounding box center [952, 486] width 1086 height 667
click at [768, 466] on div "if ( ! wrapper || ! paths || ! paths . length ) return ; wrapper . addEventList…" at bounding box center [952, 486] width 1086 height 667
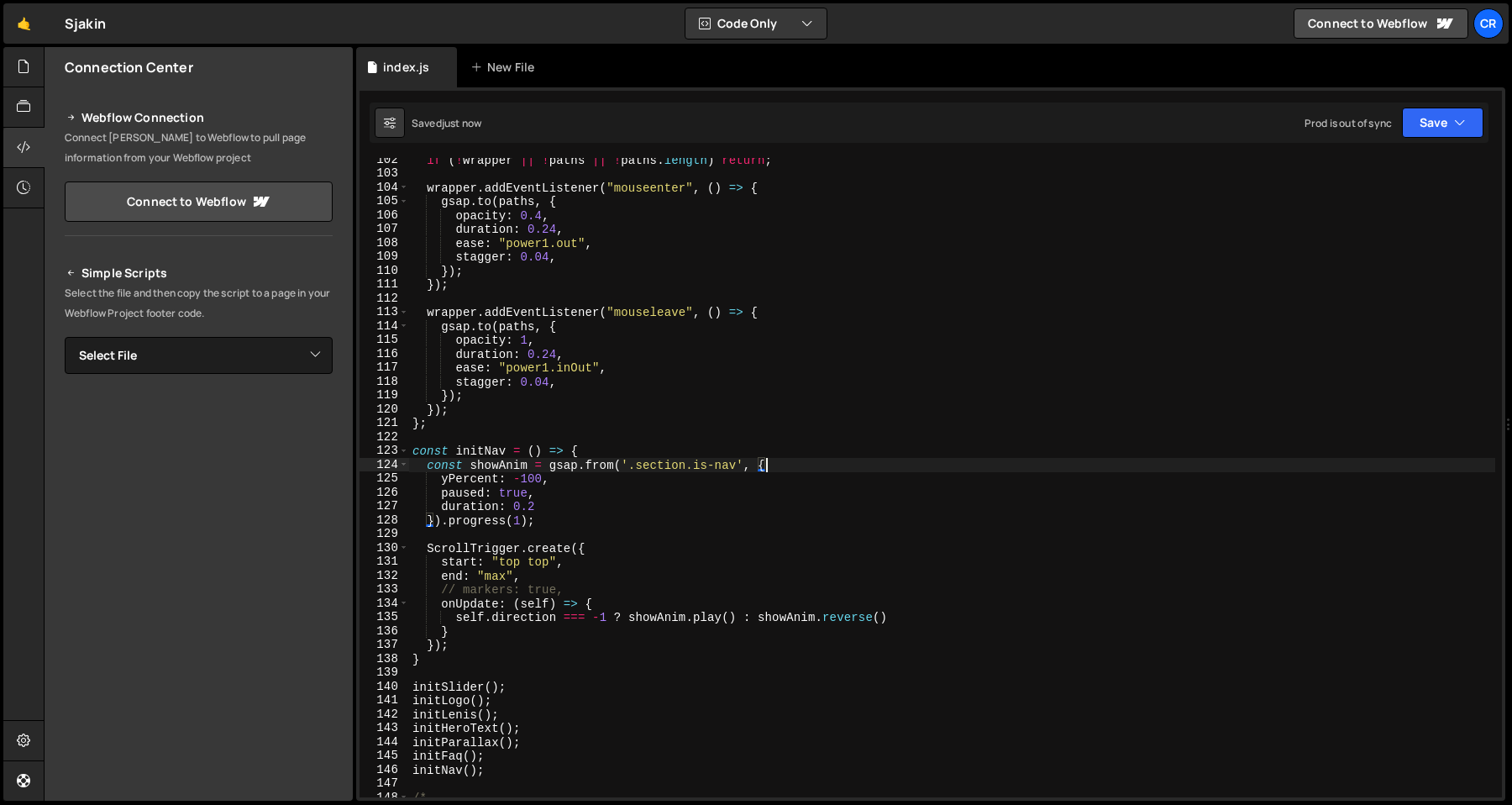
click at [764, 523] on div "if ( ! wrapper || ! paths || ! paths . length ) return ; wrapper . addEventList…" at bounding box center [952, 486] width 1086 height 667
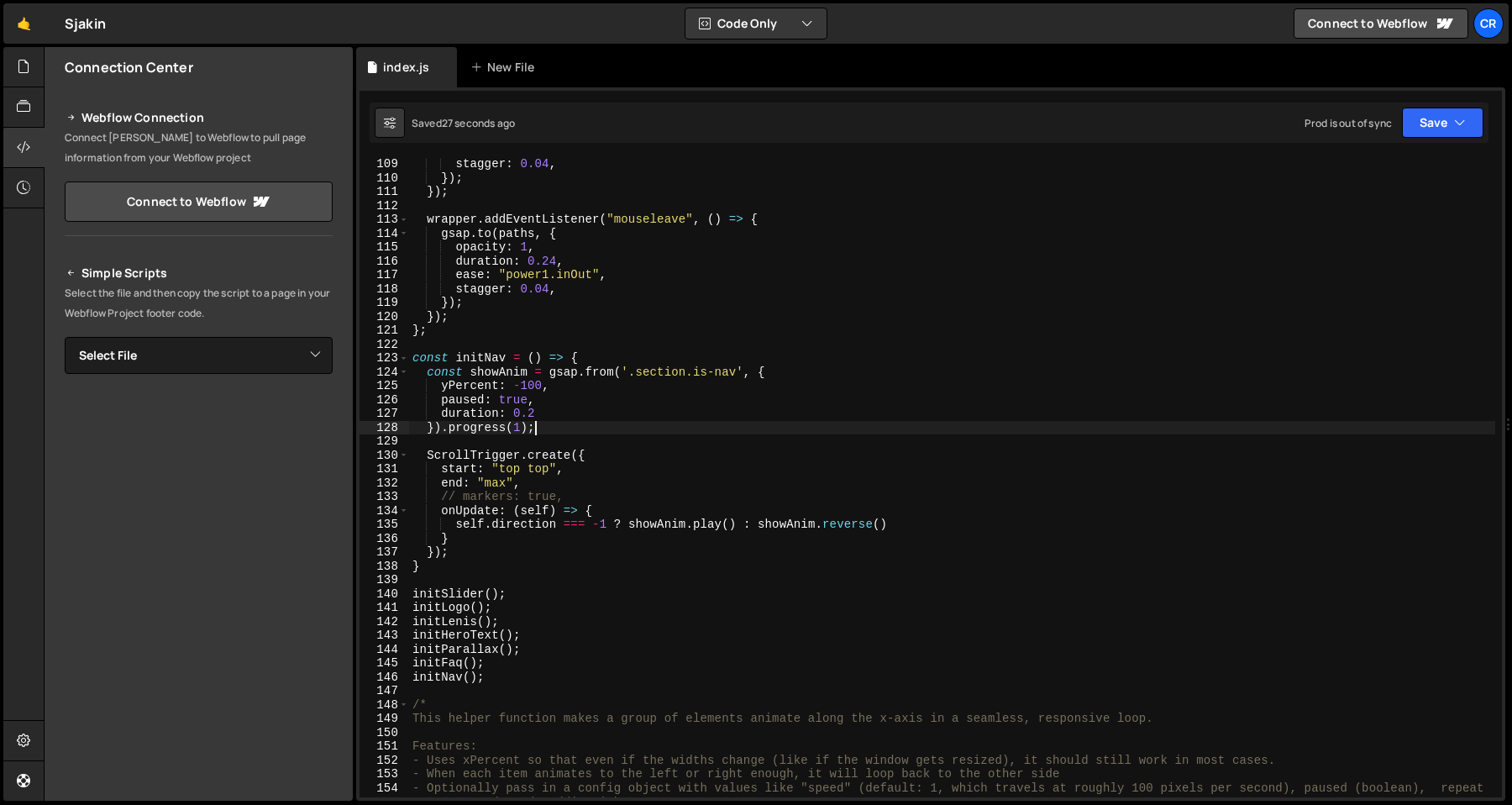
scroll to position [1514, 0]
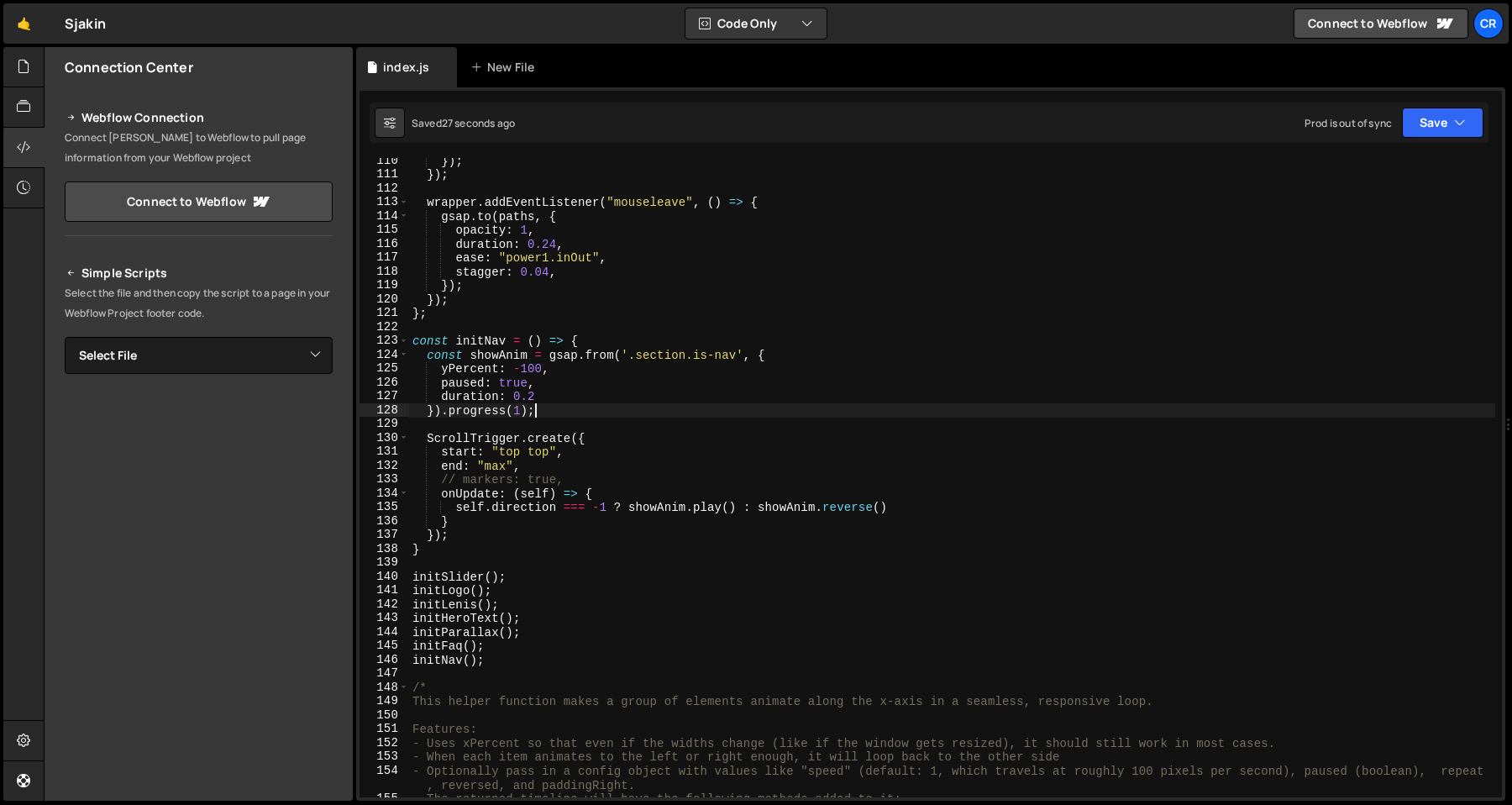
click at [551, 526] on div "}) ; }) ; wrapper . addEventListener ( "mouseleave" , ( ) => { gsap . to ( path…" at bounding box center [952, 487] width 1086 height 667
click at [551, 532] on div "}) ; }) ; wrapper . addEventListener ( "mouseleave" , ( ) => { gsap . to ( path…" at bounding box center [952, 487] width 1086 height 667
type textarea "});"
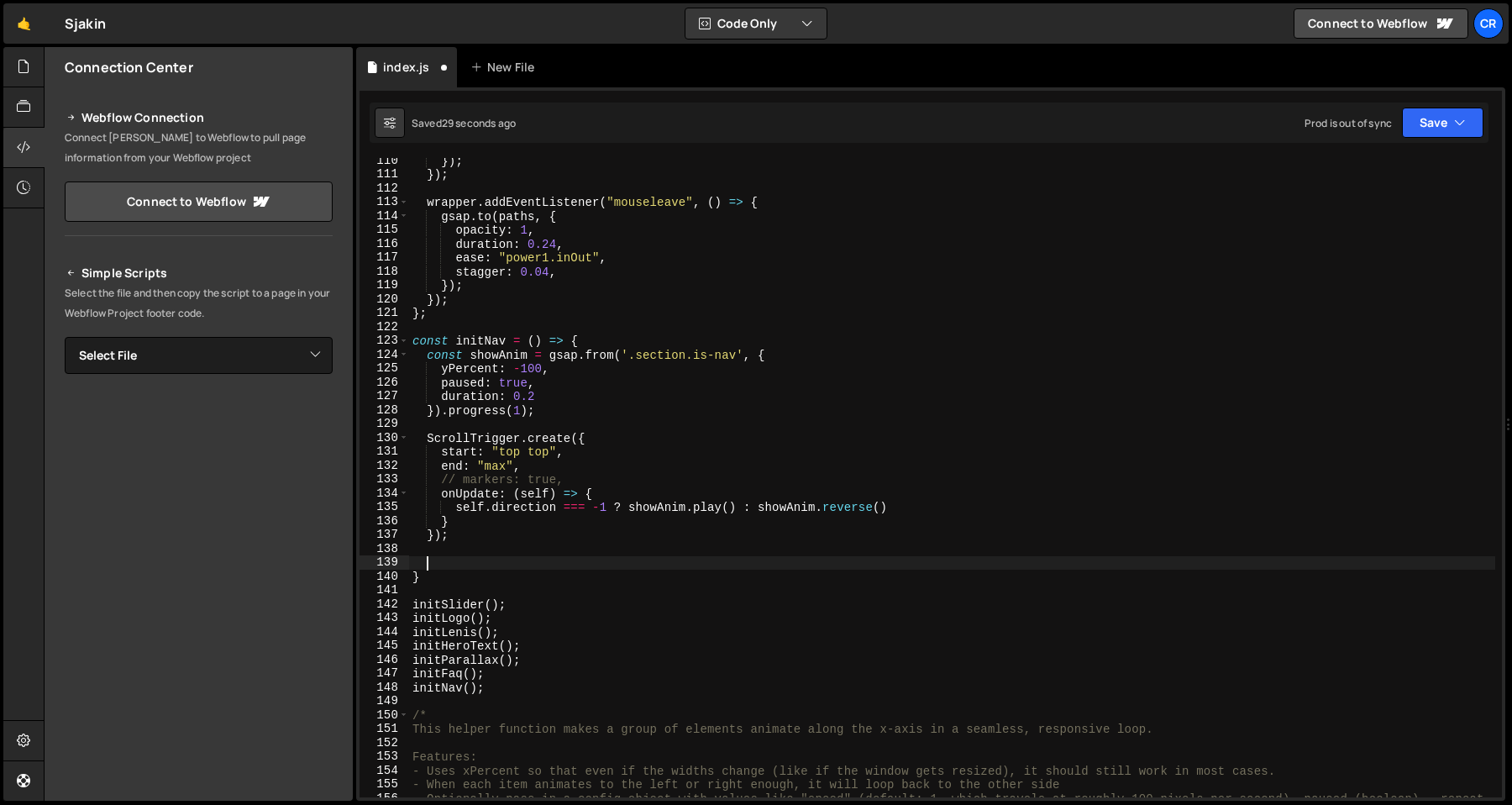
paste textarea "});"
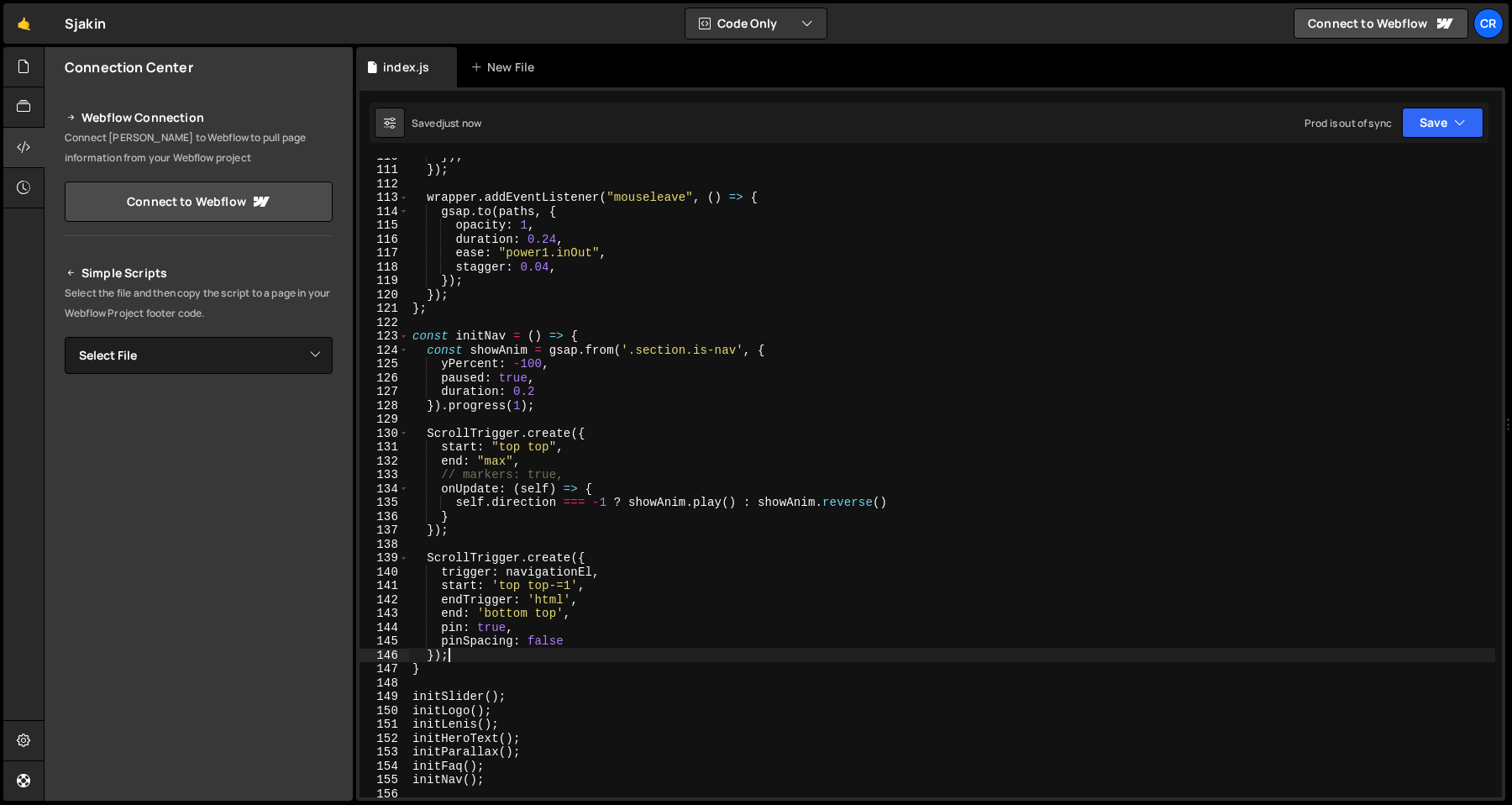
scroll to position [1521, 0]
click at [561, 570] on div "}) ; }) ; wrapper . addEventListener ( "mouseleave" , ( ) => { gsap . to ( path…" at bounding box center [952, 480] width 1086 height 667
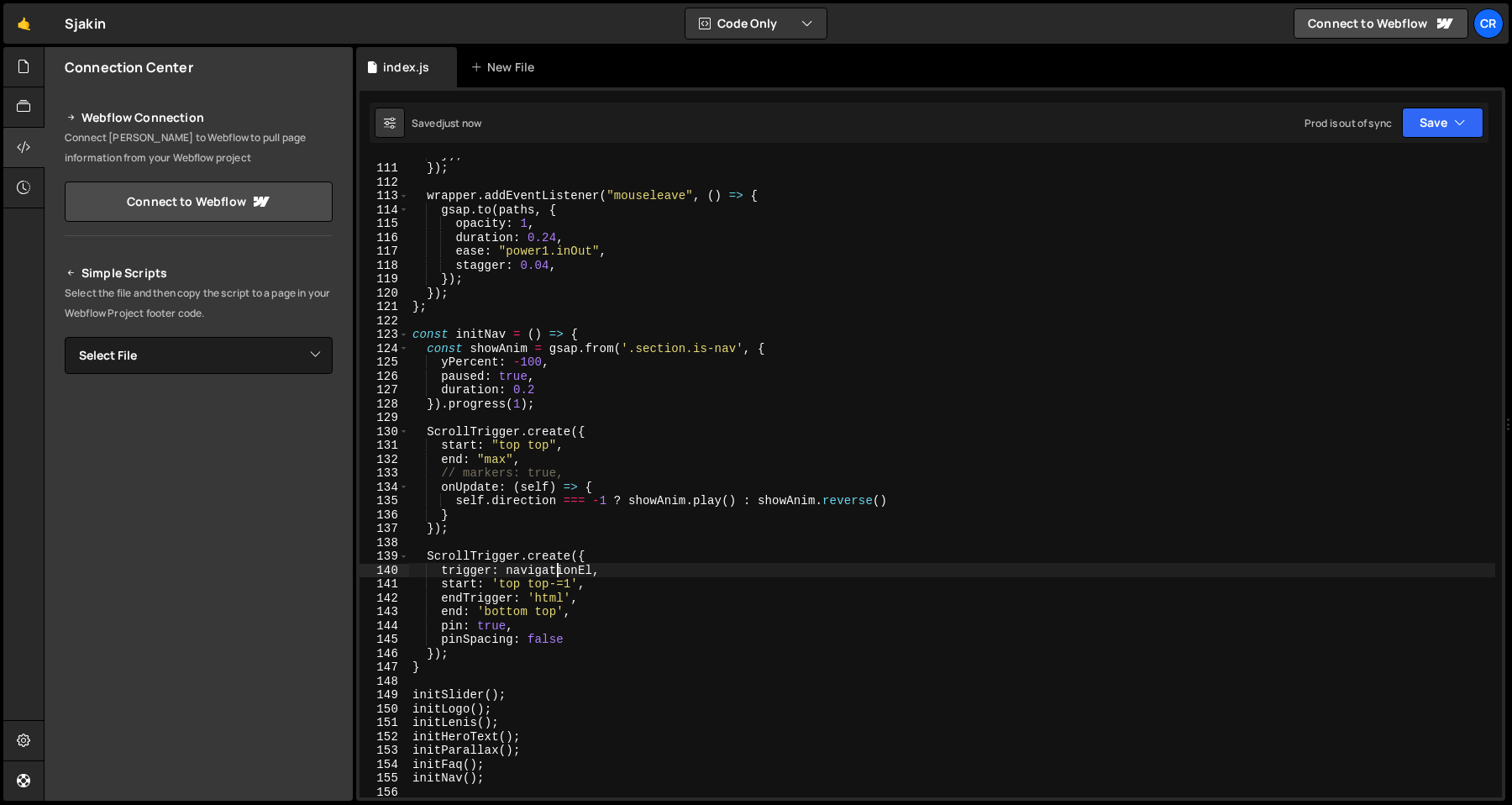
click at [619, 556] on div "}) ; }) ; wrapper . addEventListener ( "mouseleave" , ( ) => { gsap . to ( path…" at bounding box center [952, 480] width 1086 height 667
click at [626, 568] on div "}) ; }) ; wrapper . addEventListener ( "mouseleave" , ( ) => { gsap . to ( path…" at bounding box center [952, 480] width 1086 height 667
click at [451, 552] on div "}) ; }) ; wrapper . addEventListener ( "mouseleave" , ( ) => { gsap . to ( path…" at bounding box center [952, 480] width 1086 height 667
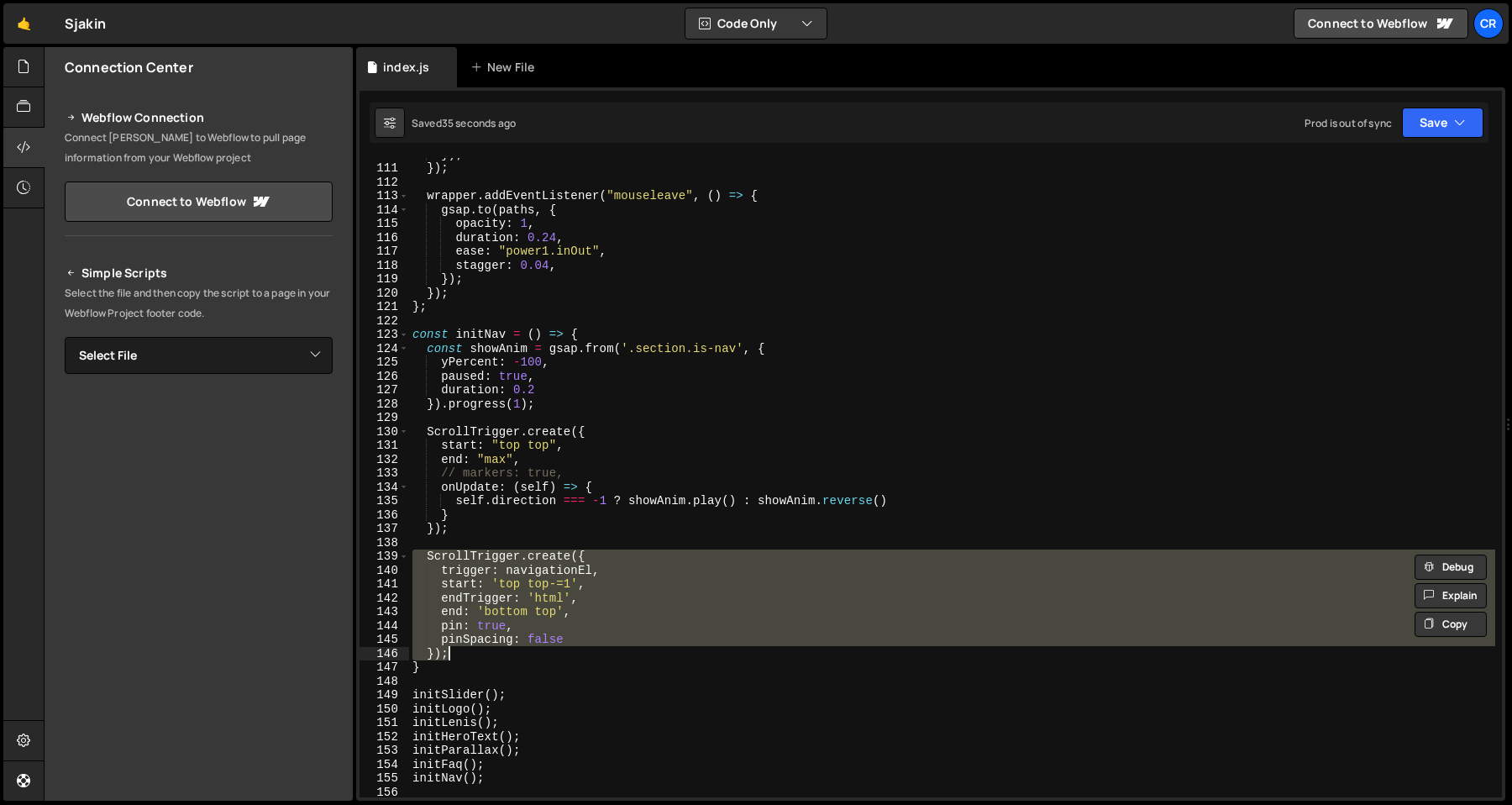
paste textarea
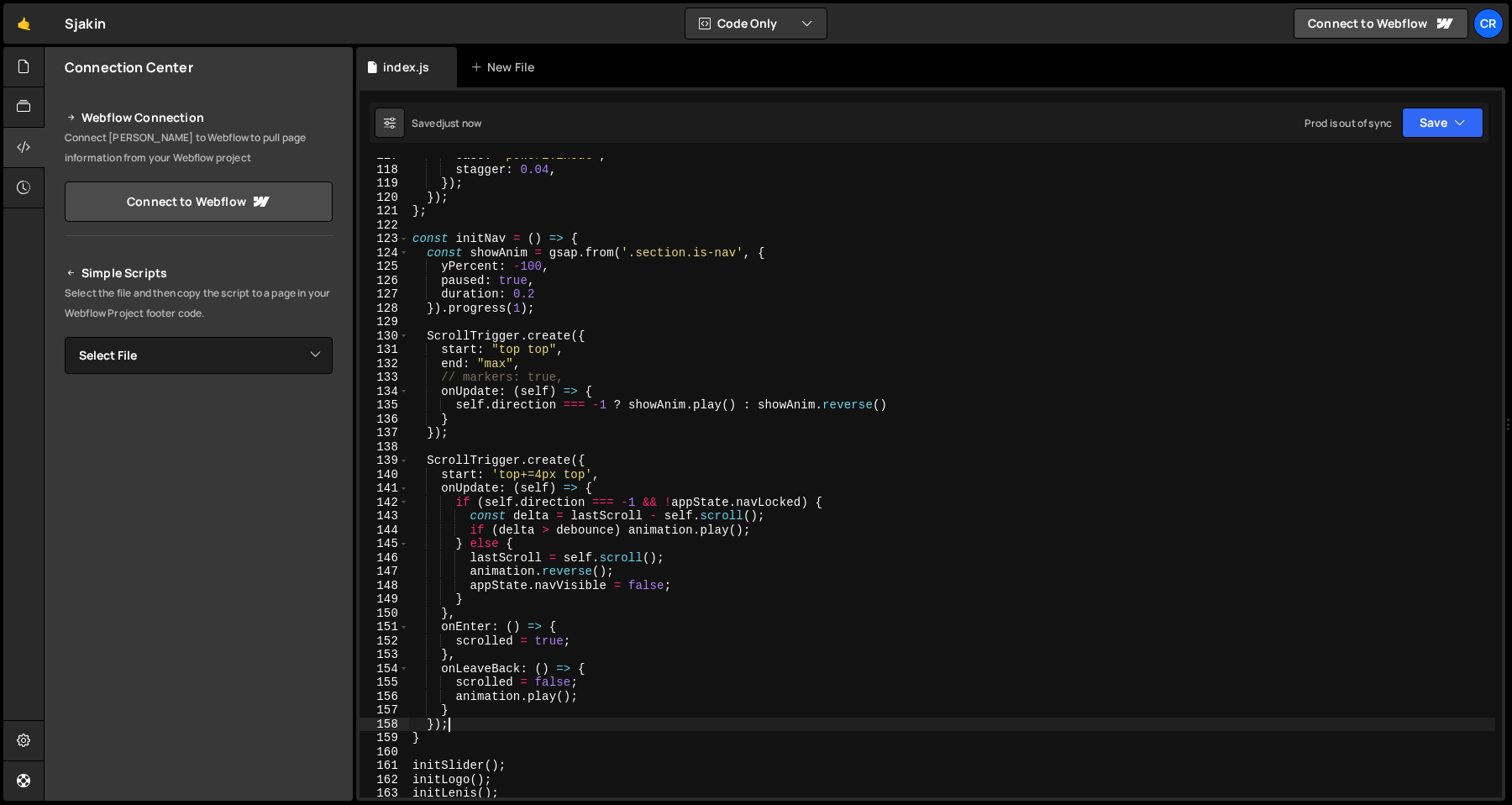
scroll to position [1620, 0]
click at [642, 492] on div "ease : "power1.inOut" , stagger : 0.04 , }) ; }) ; } ; const initNav = ( ) => {…" at bounding box center [952, 478] width 1086 height 667
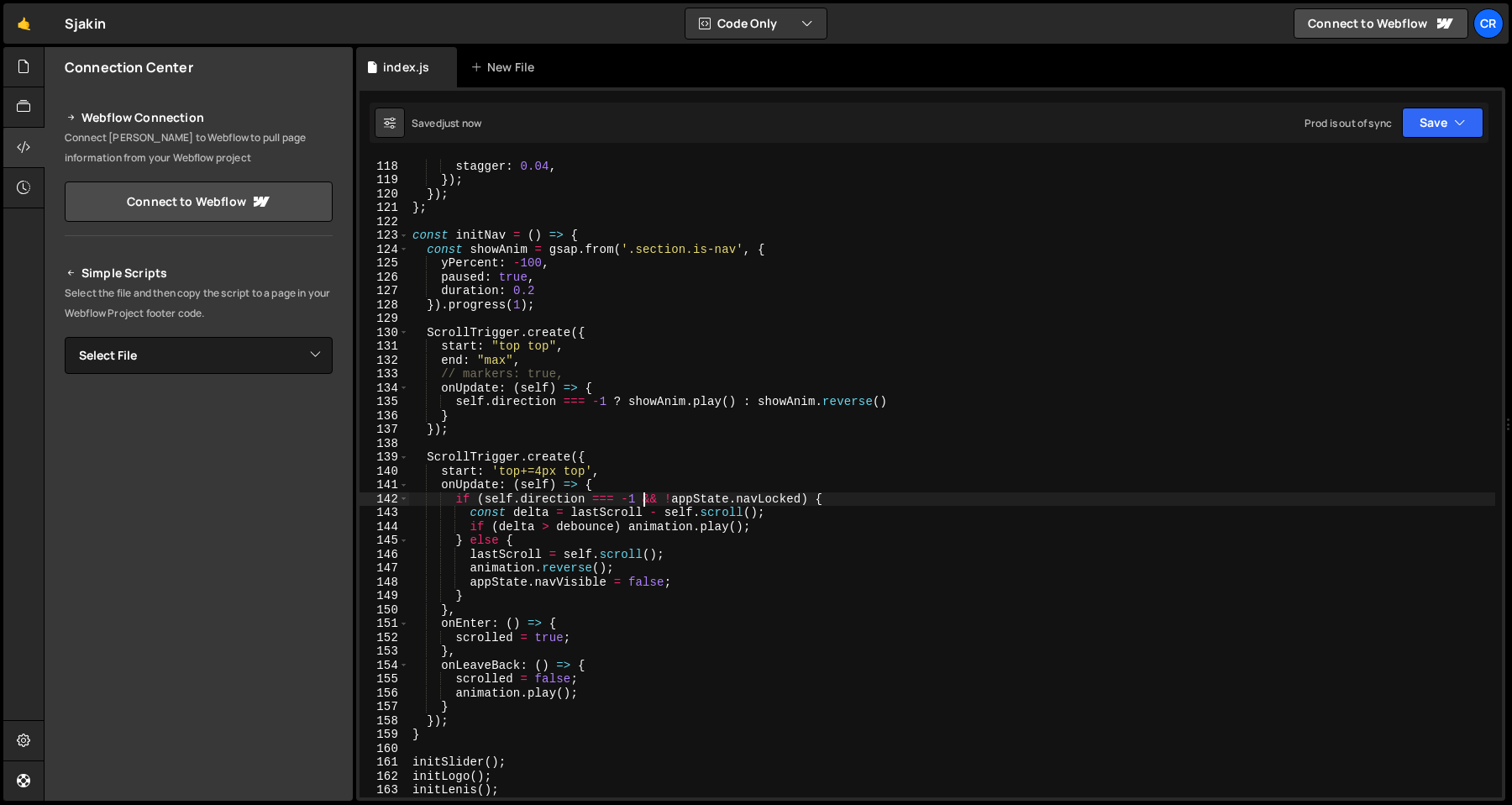
click at [671, 469] on div "ease : "power1.inOut" , stagger : 0.04 , }) ; }) ; } ; const initNav = ( ) => {…" at bounding box center [952, 478] width 1086 height 667
click at [668, 487] on div "ease : "power1.inOut" , stagger : 0.04 , }) ; }) ; } ; const initNav = ( ) => {…" at bounding box center [952, 478] width 1086 height 667
click at [674, 481] on div "ease : "power1.inOut" , stagger : 0.04 , }) ; }) ; } ; const initNav = ( ) => {…" at bounding box center [952, 478] width 1086 height 667
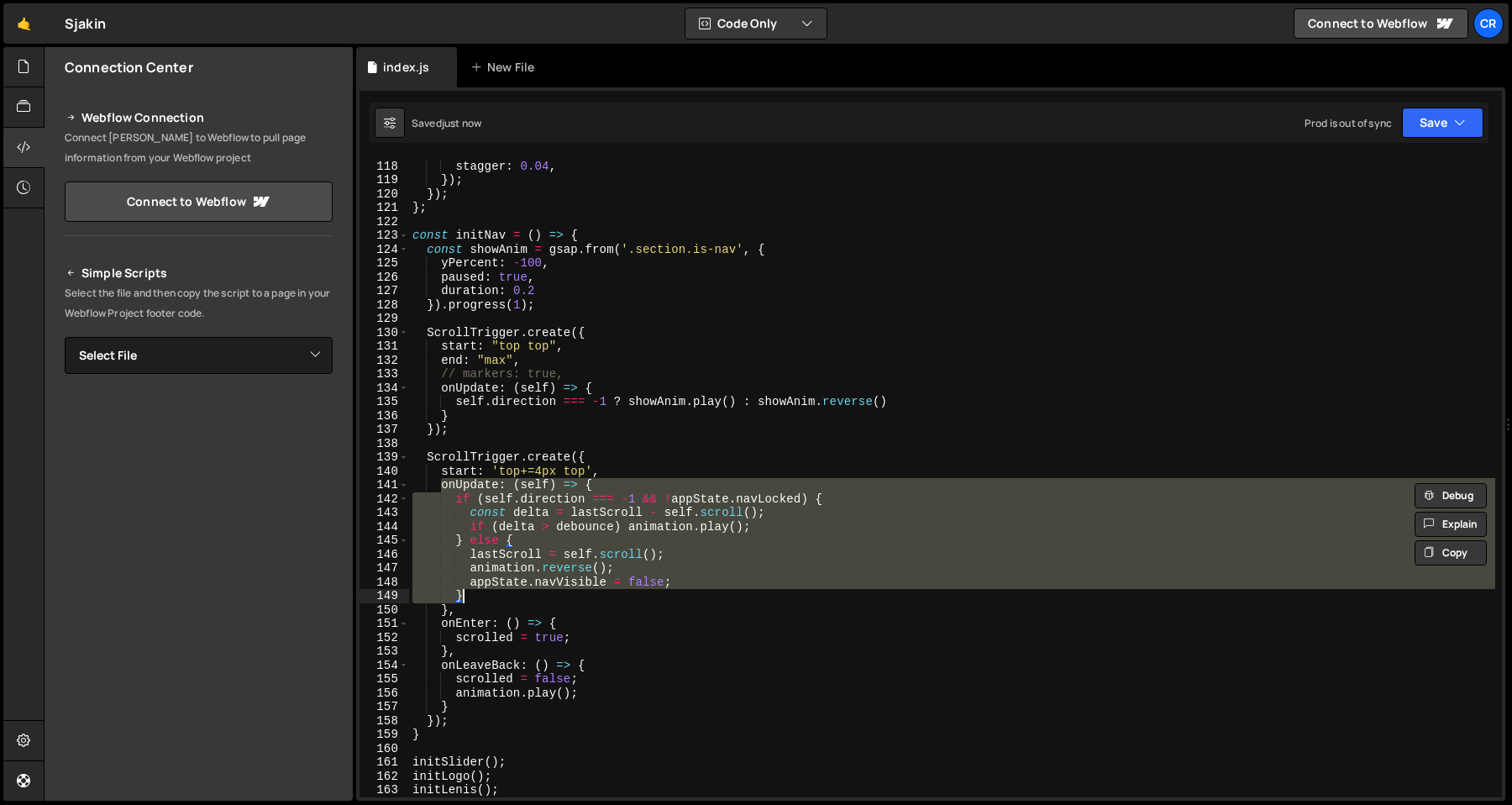
type textarea "} },"
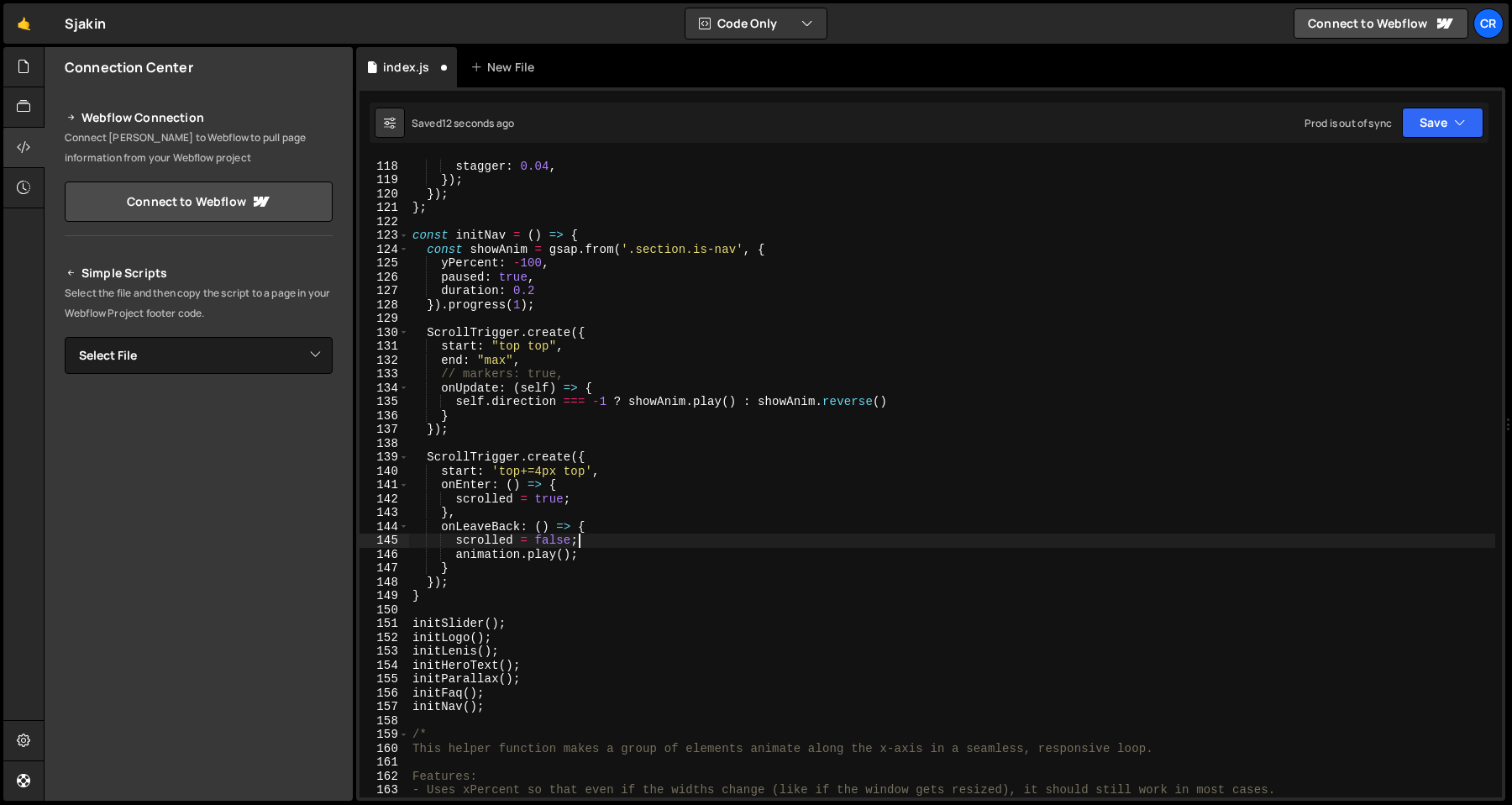
type textarea "[DOMAIN_NAME]();"
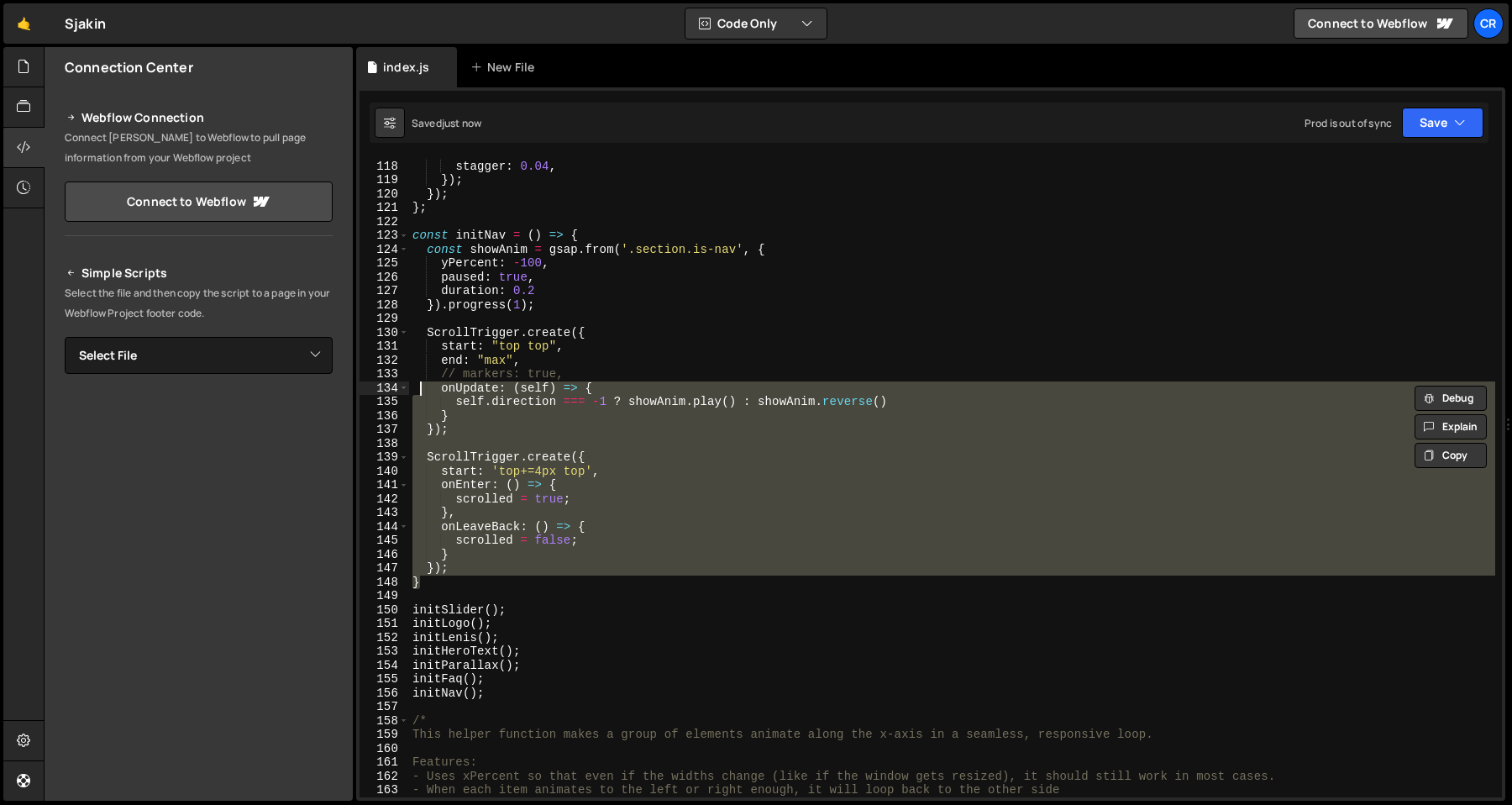
type textarea "// markers: true,"
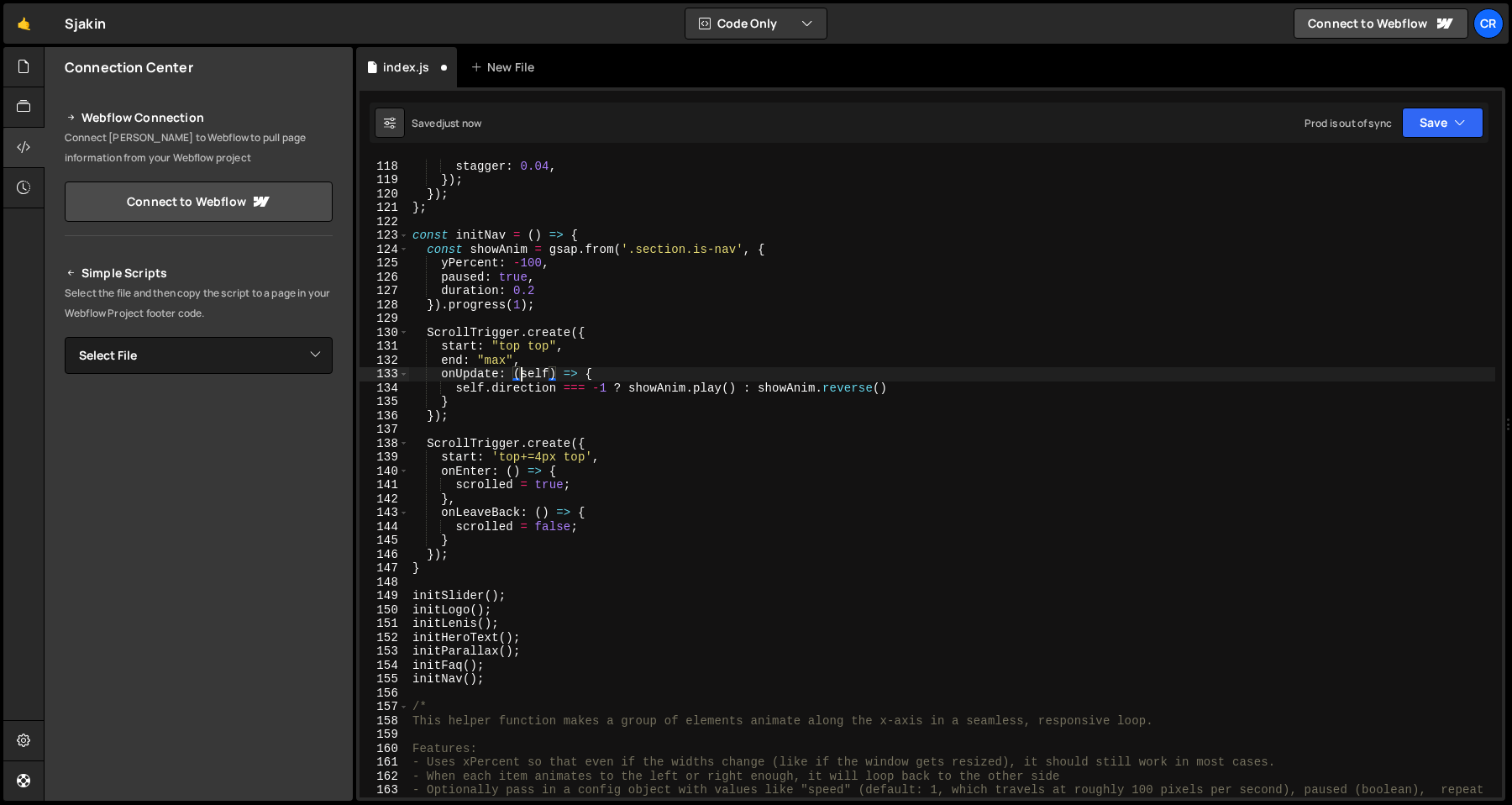
type textarea "});"
type textarea "start: 'top+=4px top',"
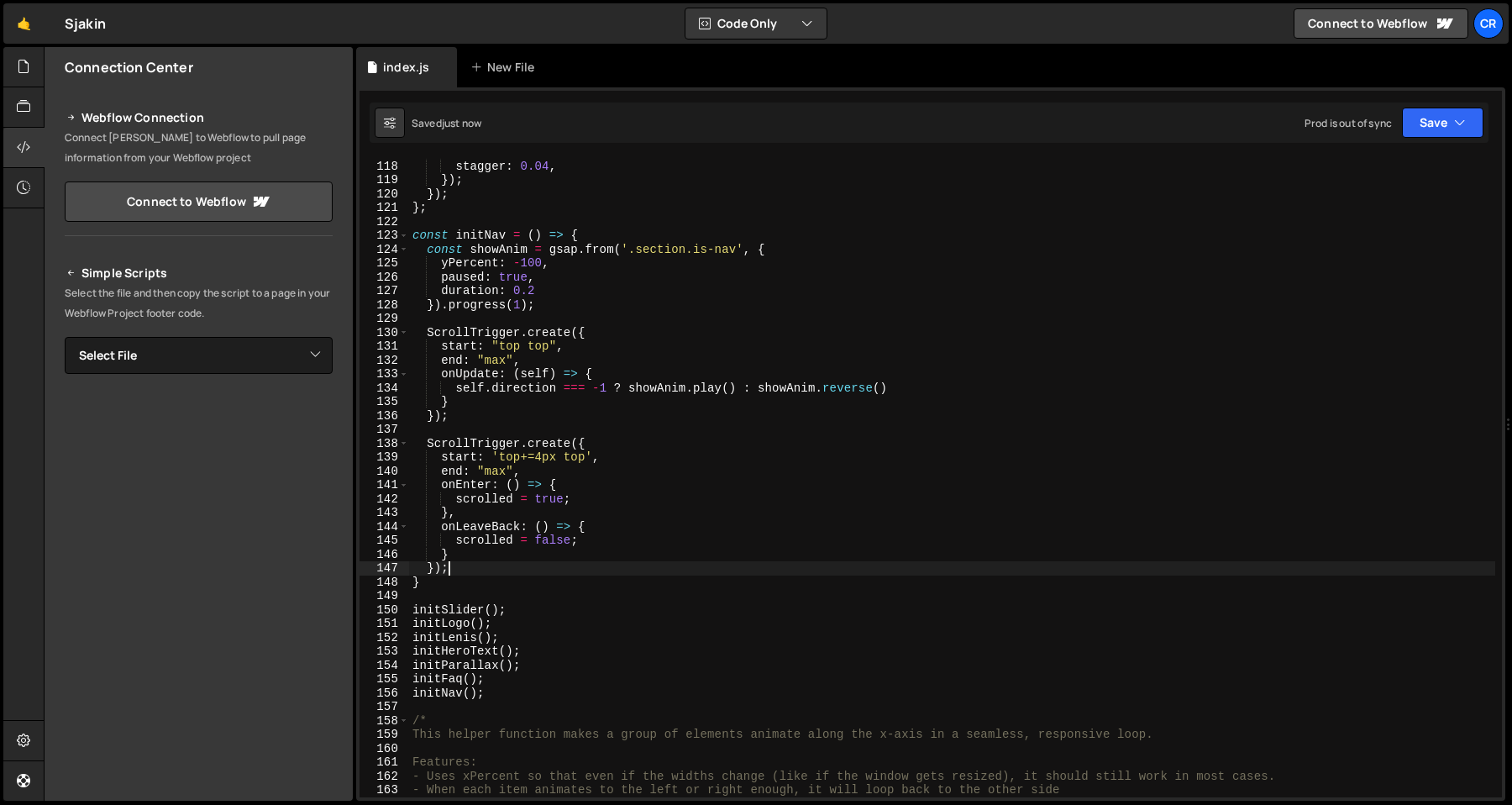
click at [589, 572] on div "ease : "power1.inOut" , stagger : 0.04 , }) ; }) ; } ; const initNav = ( ) => {…" at bounding box center [952, 485] width 1086 height 681
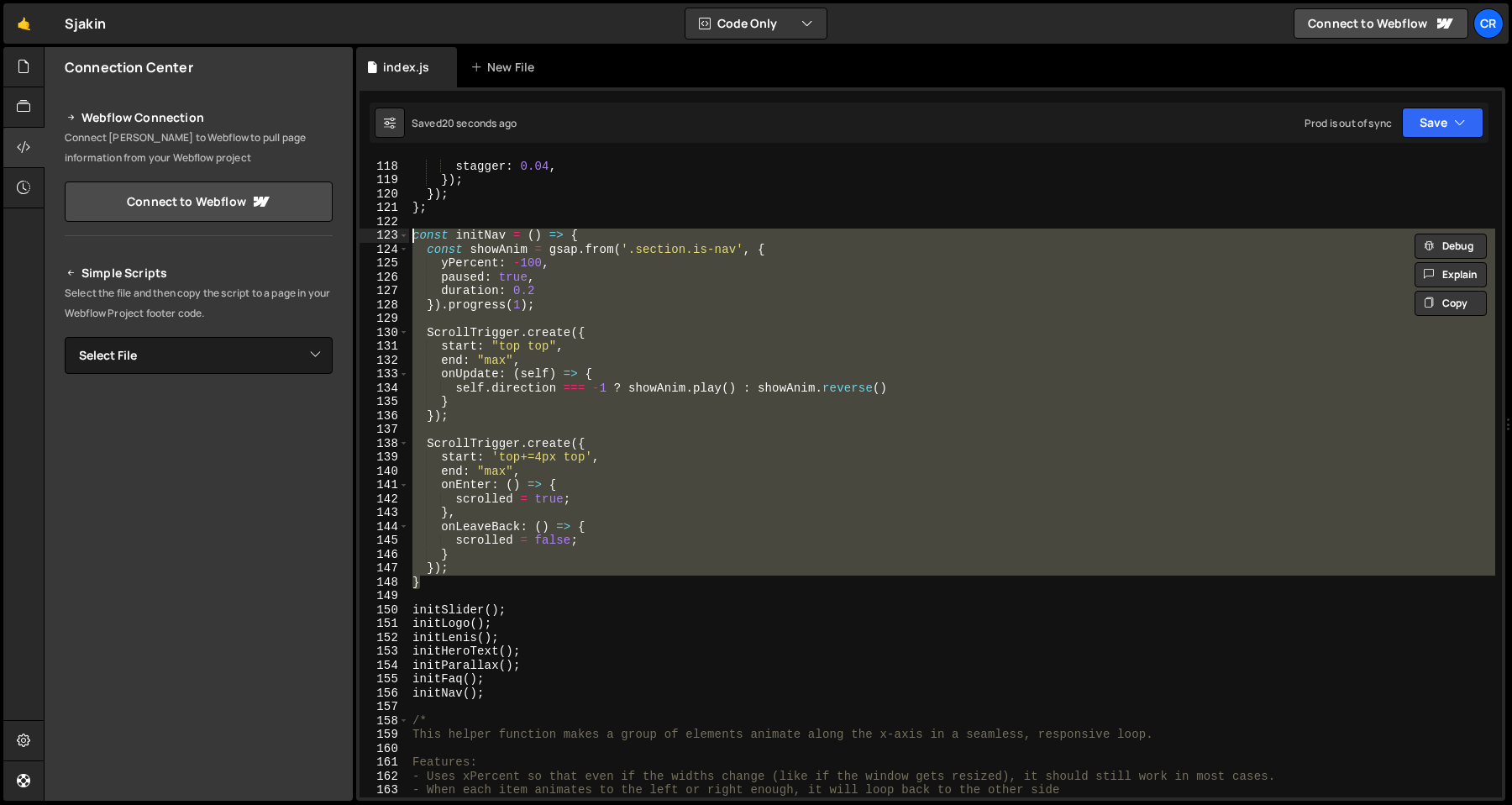
paste textarea "};"
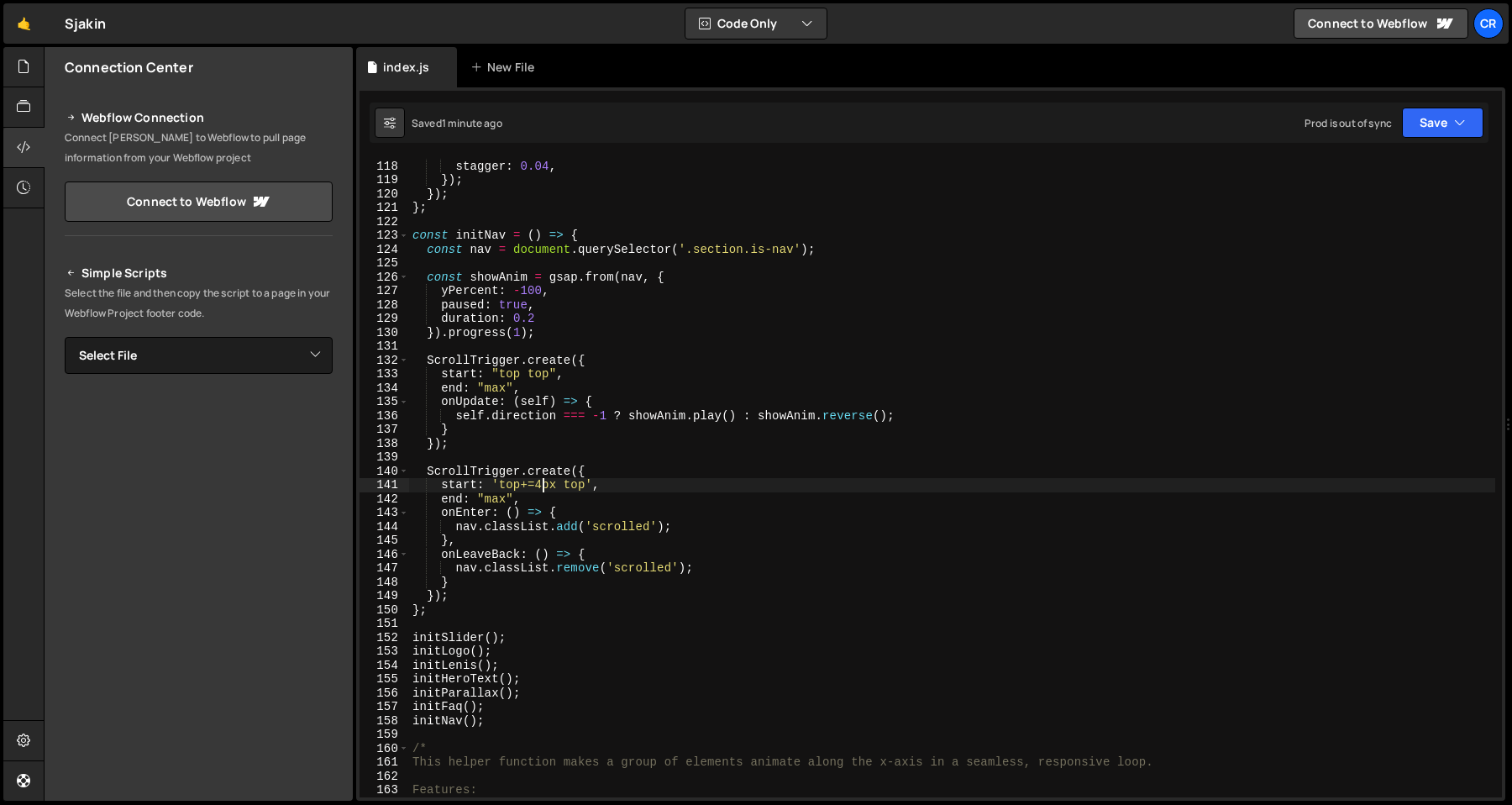
click at [540, 488] on div "ease : "power1.inOut" , stagger : 0.04 , }) ; }) ; } ; const initNav = ( ) => {…" at bounding box center [952, 478] width 1086 height 667
click at [521, 520] on div "ease : "power1.inOut" , stagger : 0.04 , }) ; }) ; } ; const initNav = ( ) => {…" at bounding box center [952, 478] width 1086 height 667
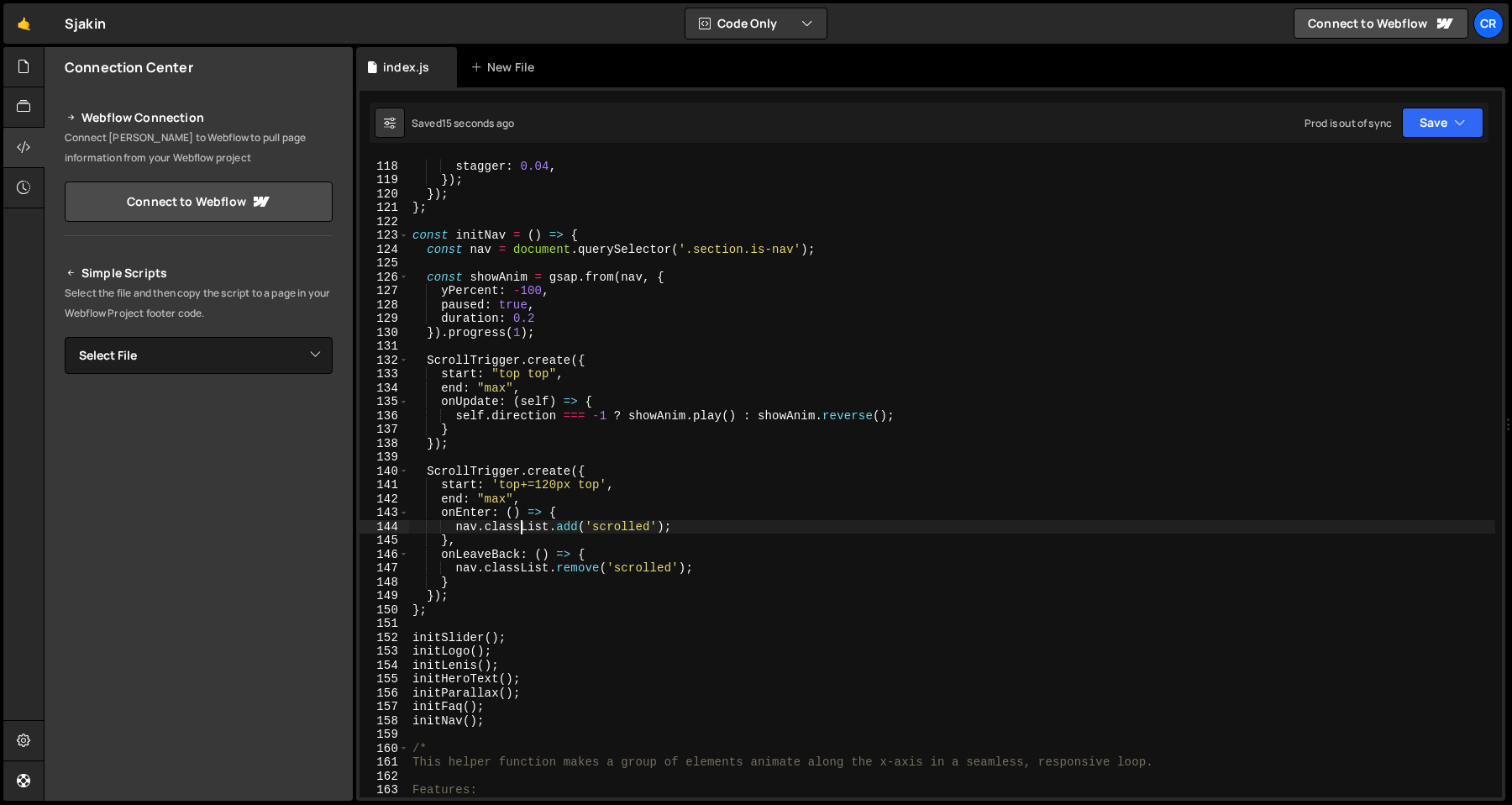
click at [543, 525] on div "ease : "power1.inOut" , stagger : 0.04 , }) ; }) ; } ; const initNav = ( ) => {…" at bounding box center [952, 478] width 1086 height 667
click at [555, 515] on div "ease : "power1.inOut" , stagger : 0.04 , }) ; }) ; } ; const initNav = ( ) => {…" at bounding box center [952, 478] width 1086 height 667
type textarea "onEnter: () => {"
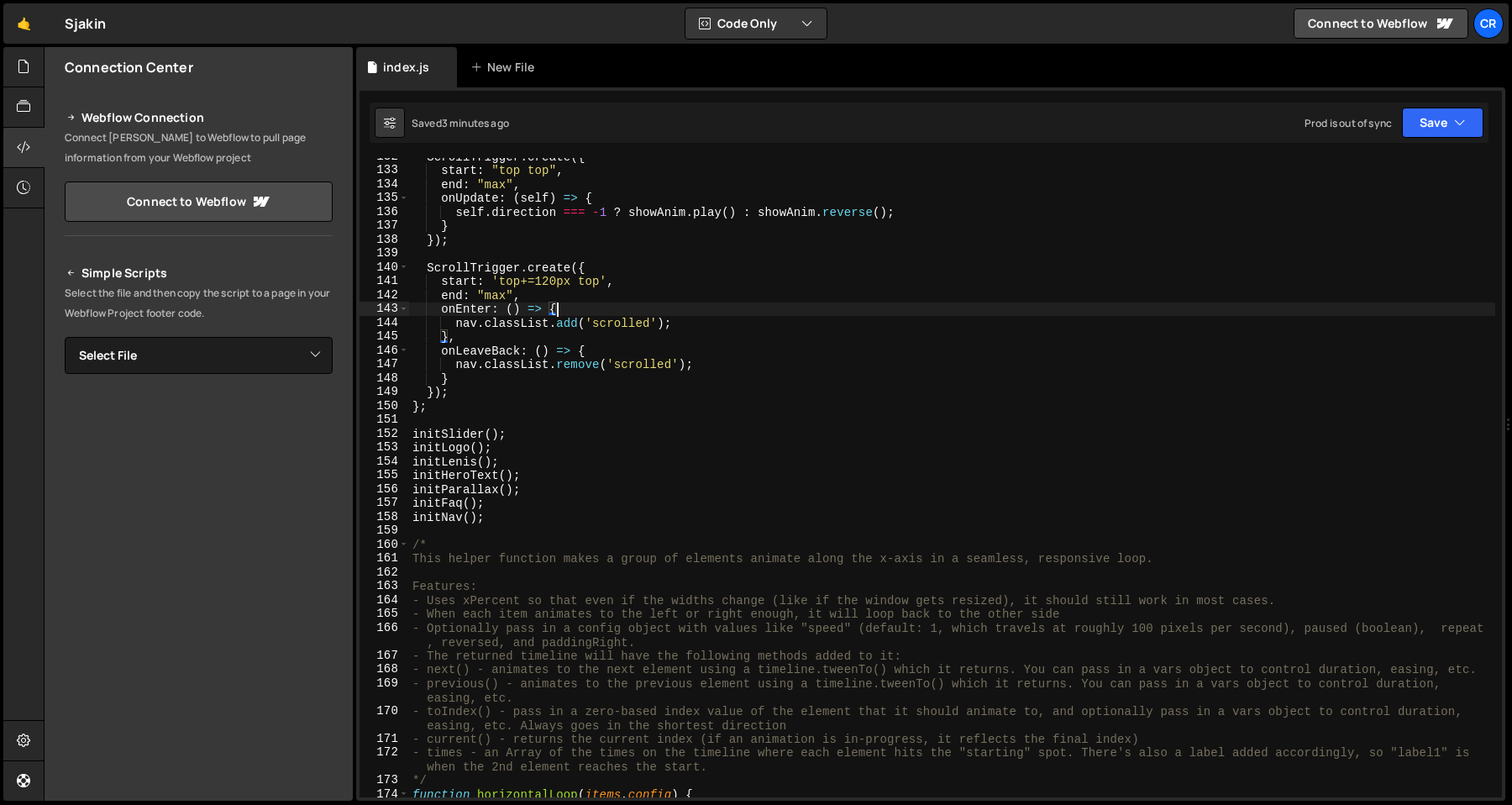
scroll to position [1824, 0]
click at [1438, 123] on button "Save" at bounding box center [1443, 122] width 82 height 31
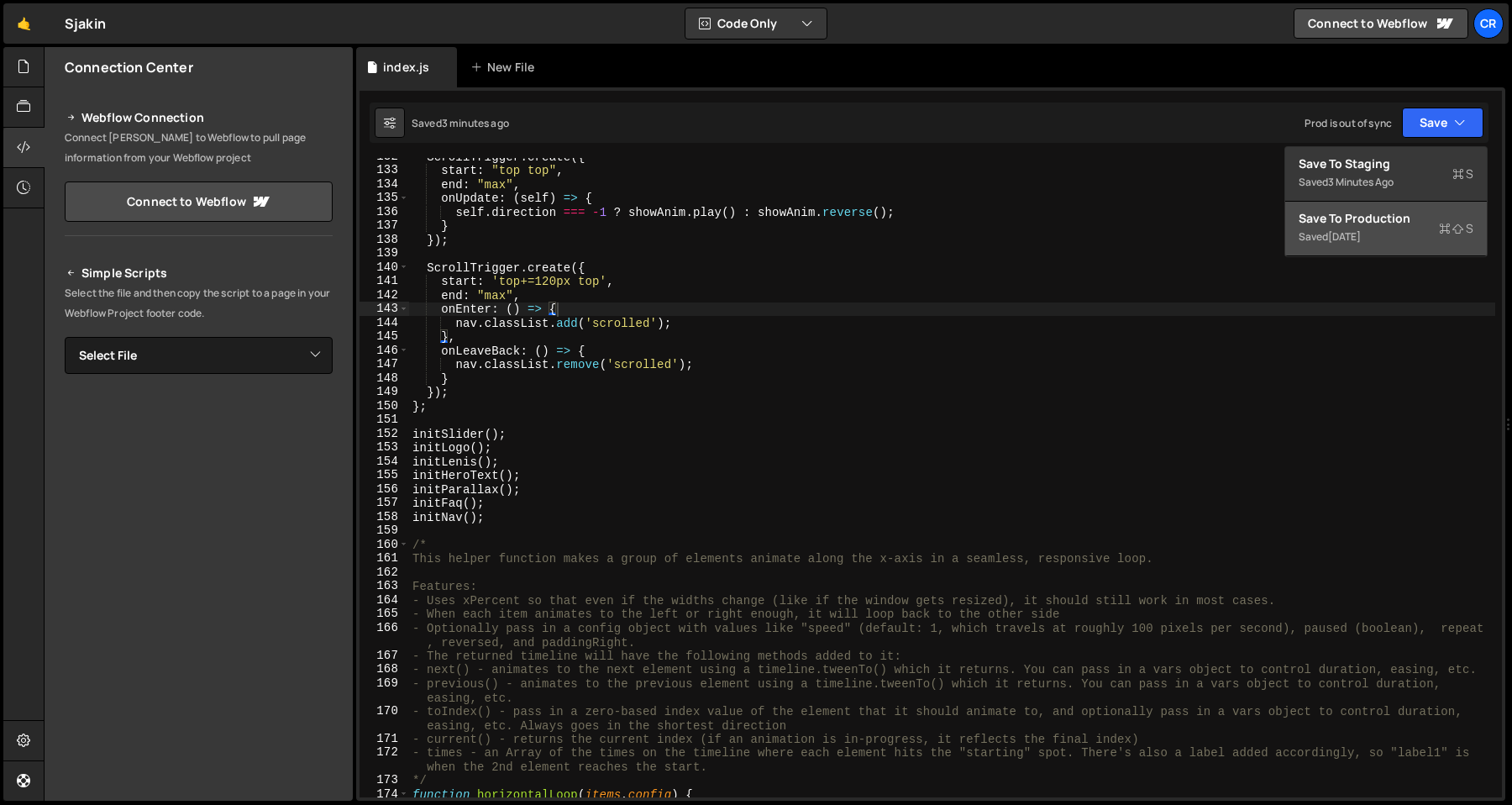
click at [1385, 209] on button "Save to Production S Saved [DATE]" at bounding box center [1386, 229] width 202 height 54
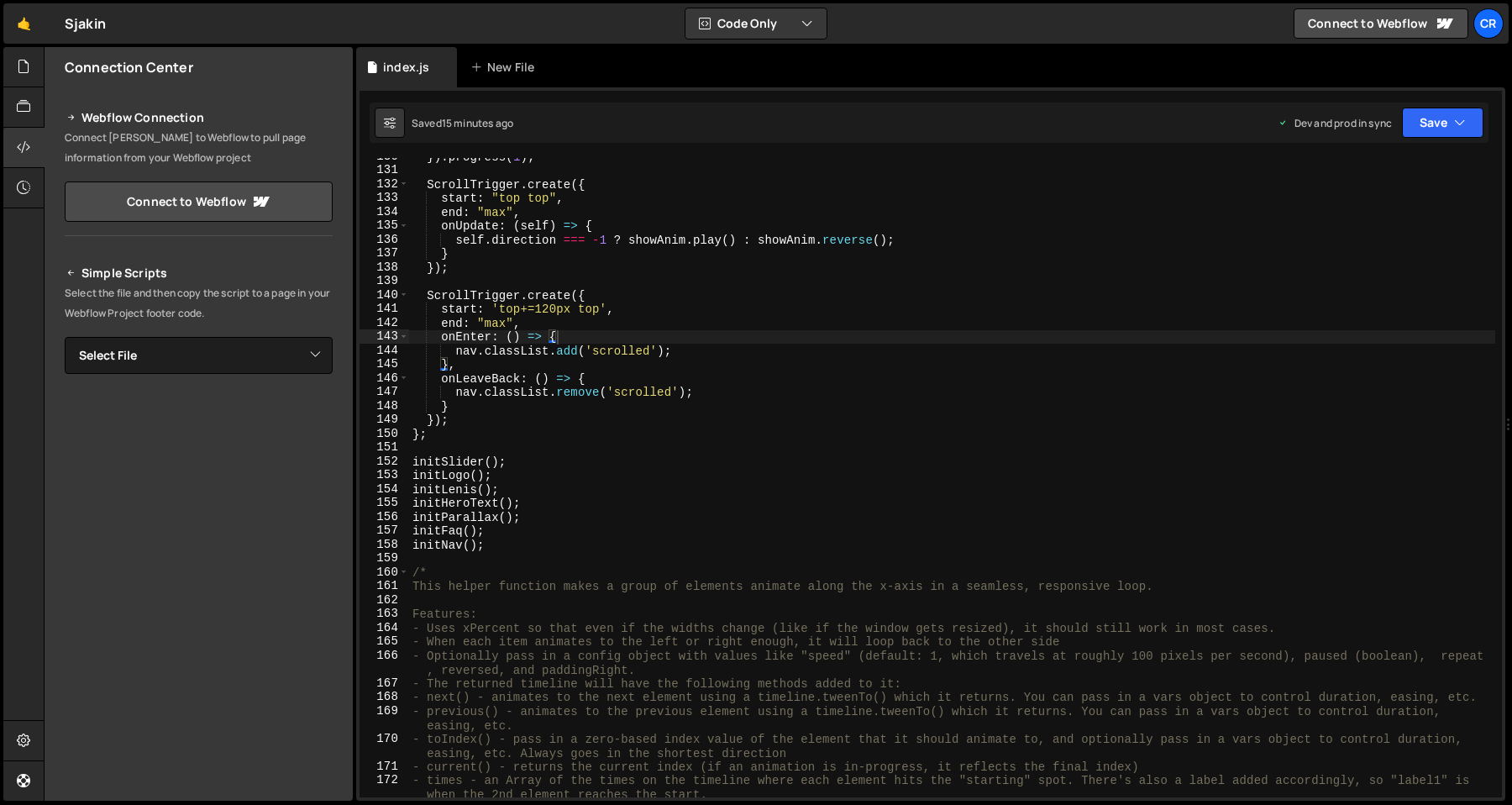
scroll to position [1778, 0]
